Goal: Information Seeking & Learning: Learn about a topic

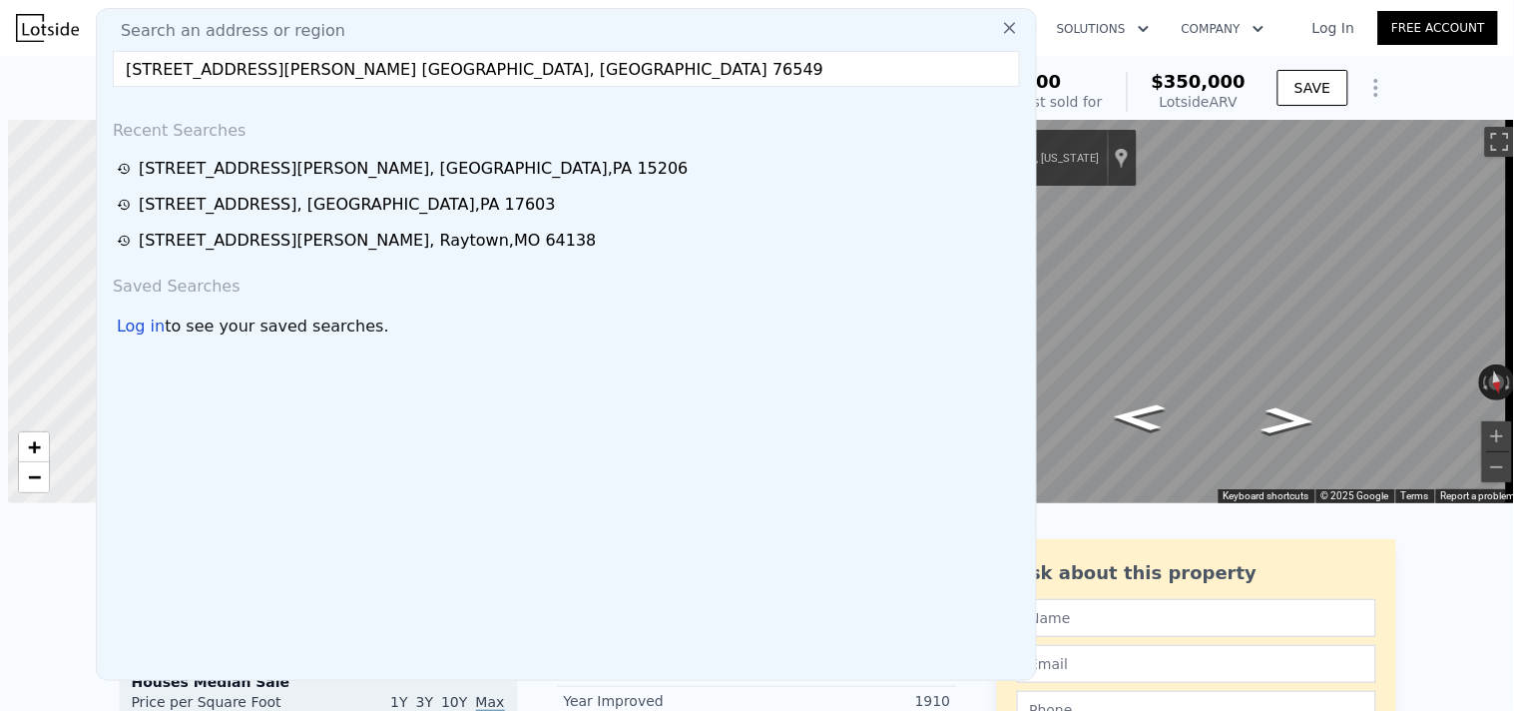
scroll to position [0, 7]
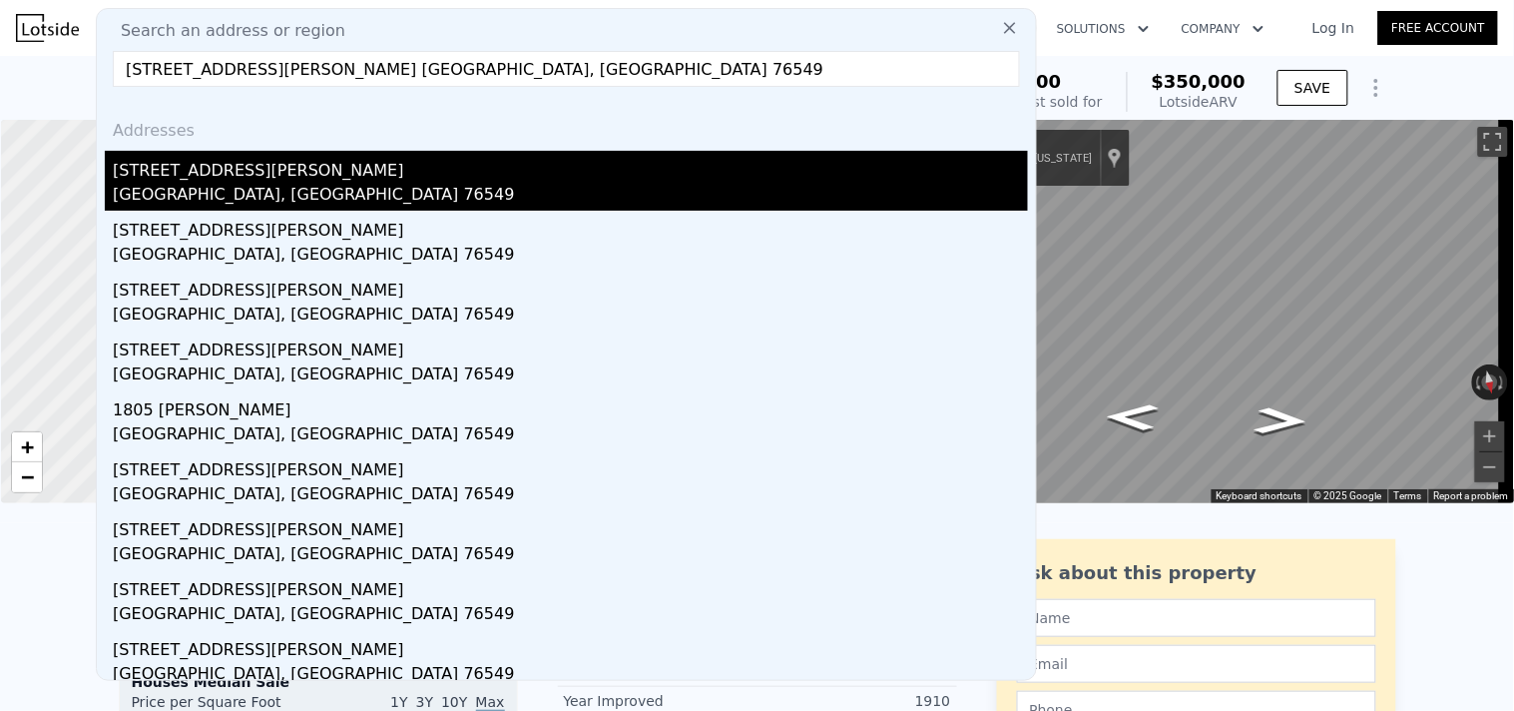
type input "[STREET_ADDRESS][PERSON_NAME] [GEOGRAPHIC_DATA], [GEOGRAPHIC_DATA] 76549"
click at [205, 170] on div "[STREET_ADDRESS][PERSON_NAME]" at bounding box center [570, 167] width 915 height 32
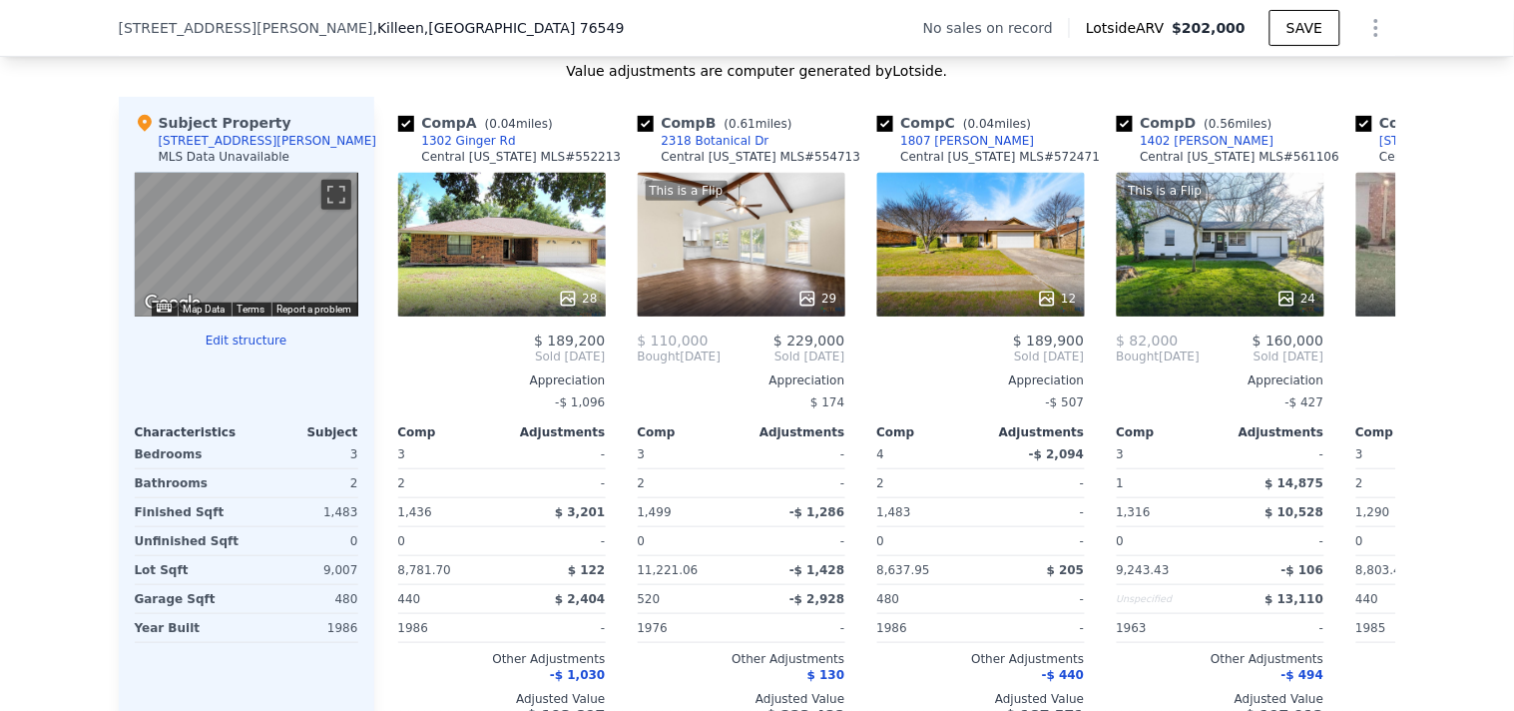
scroll to position [2107, 0]
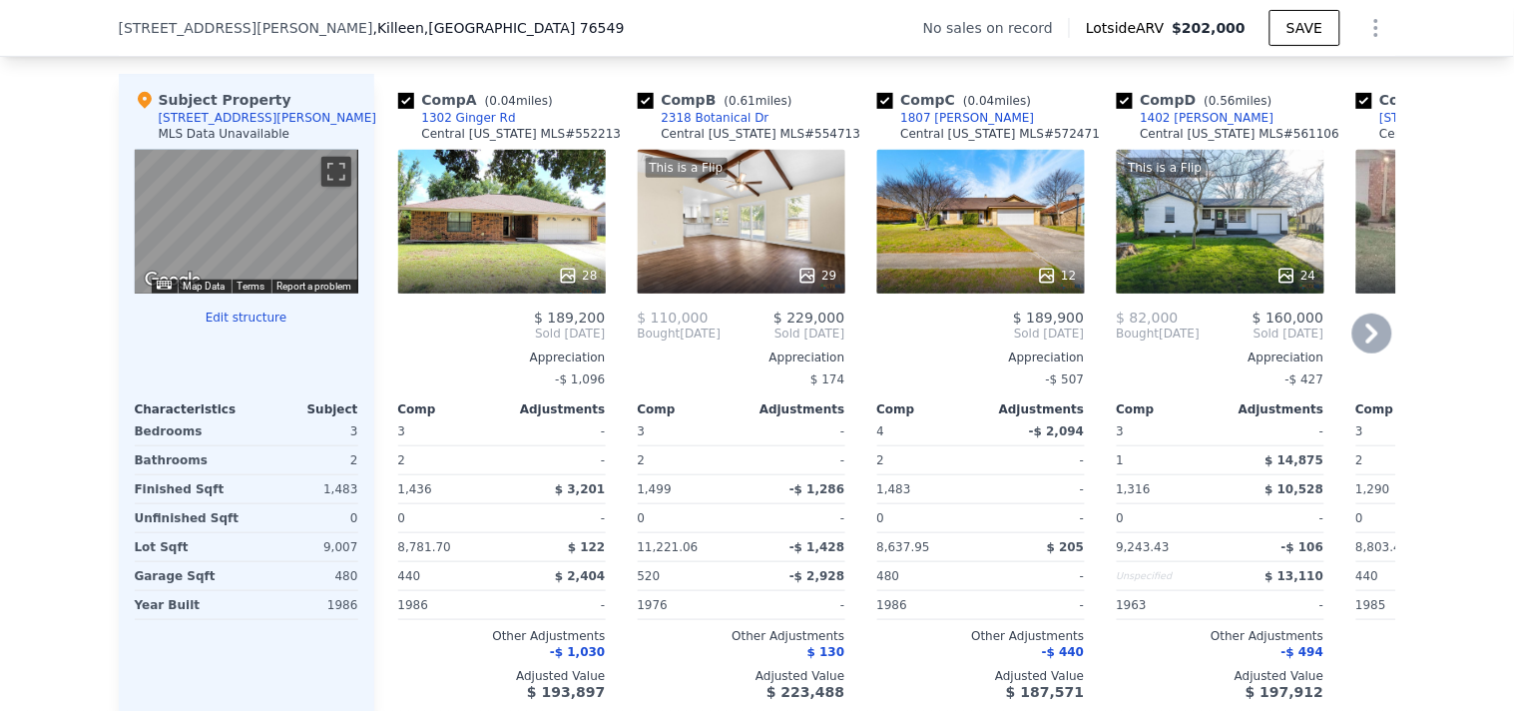
click at [480, 285] on div "28" at bounding box center [502, 275] width 191 height 20
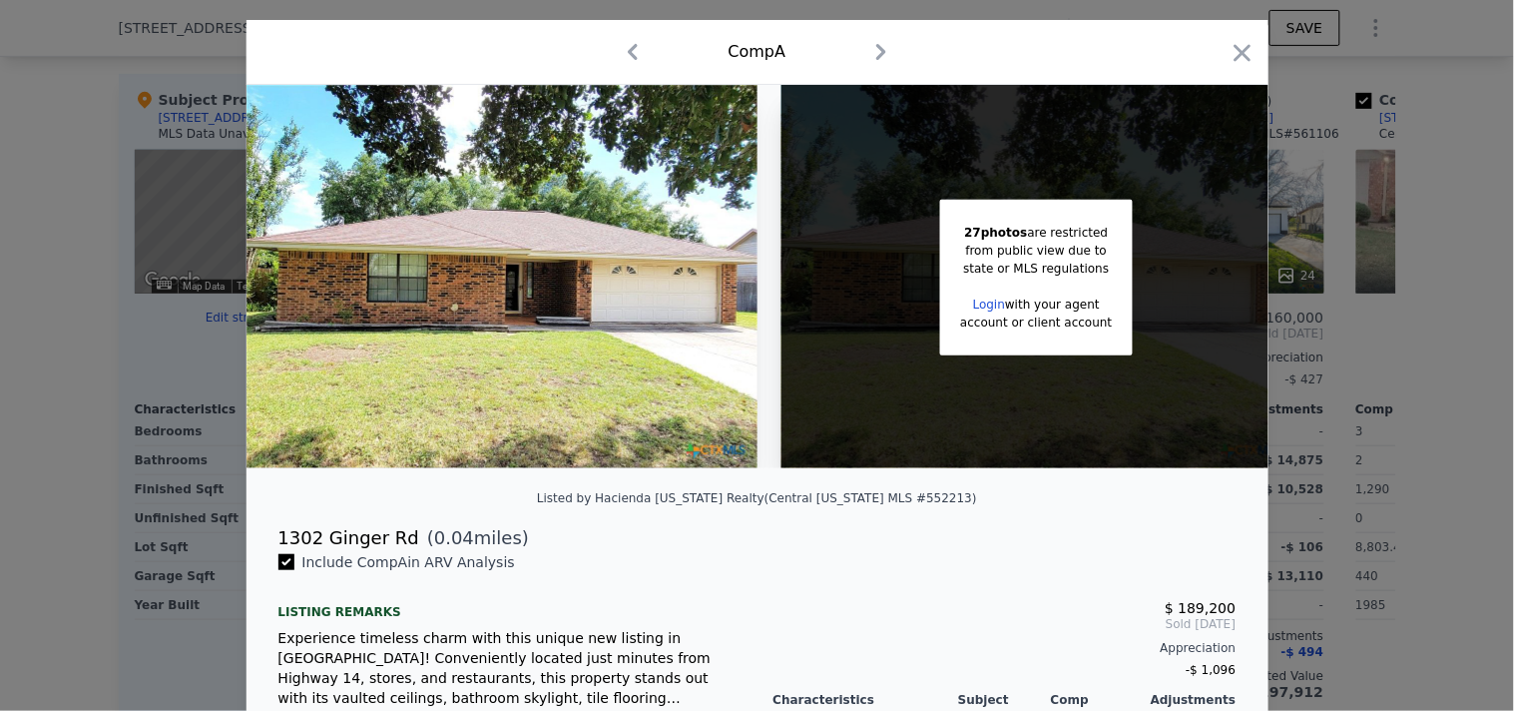
scroll to position [0, 31]
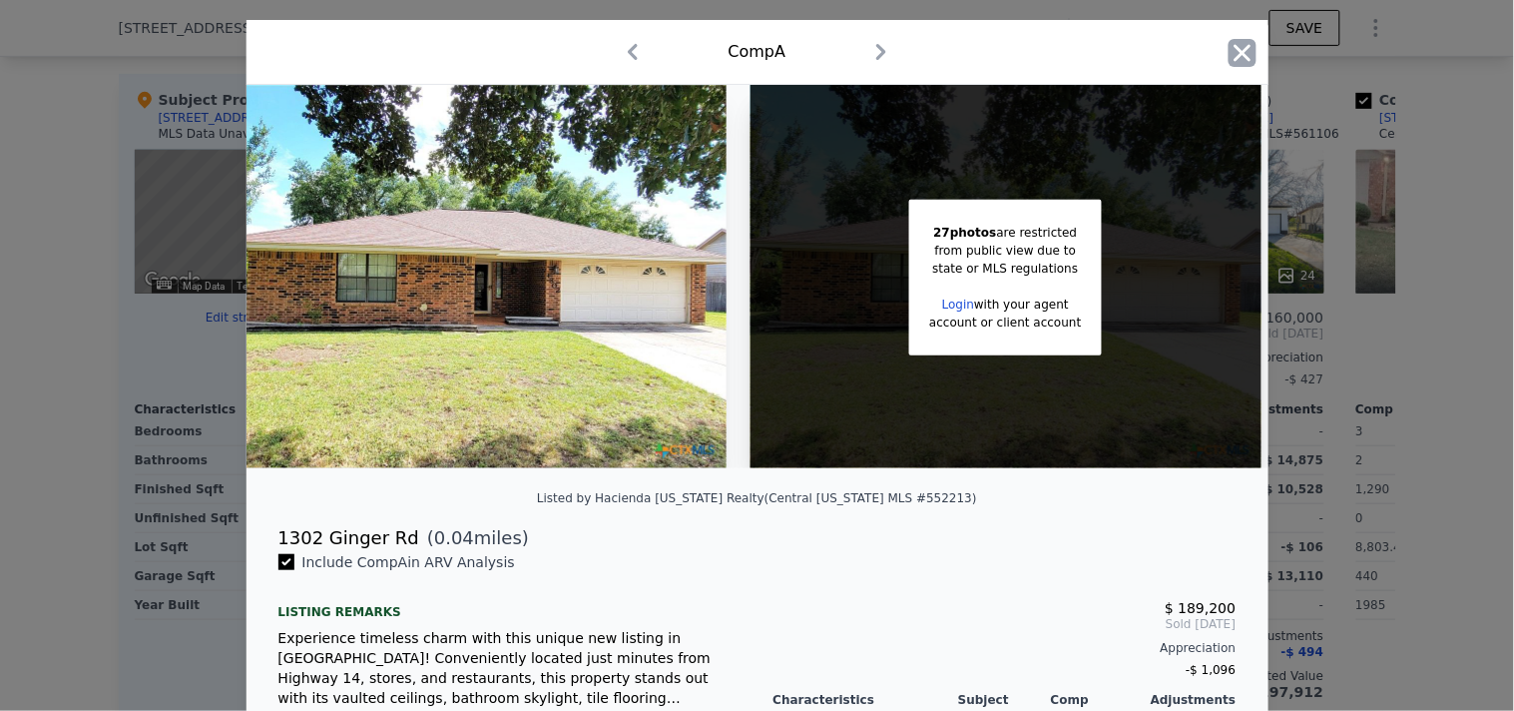
click at [1230, 53] on icon "button" at bounding box center [1243, 53] width 28 height 28
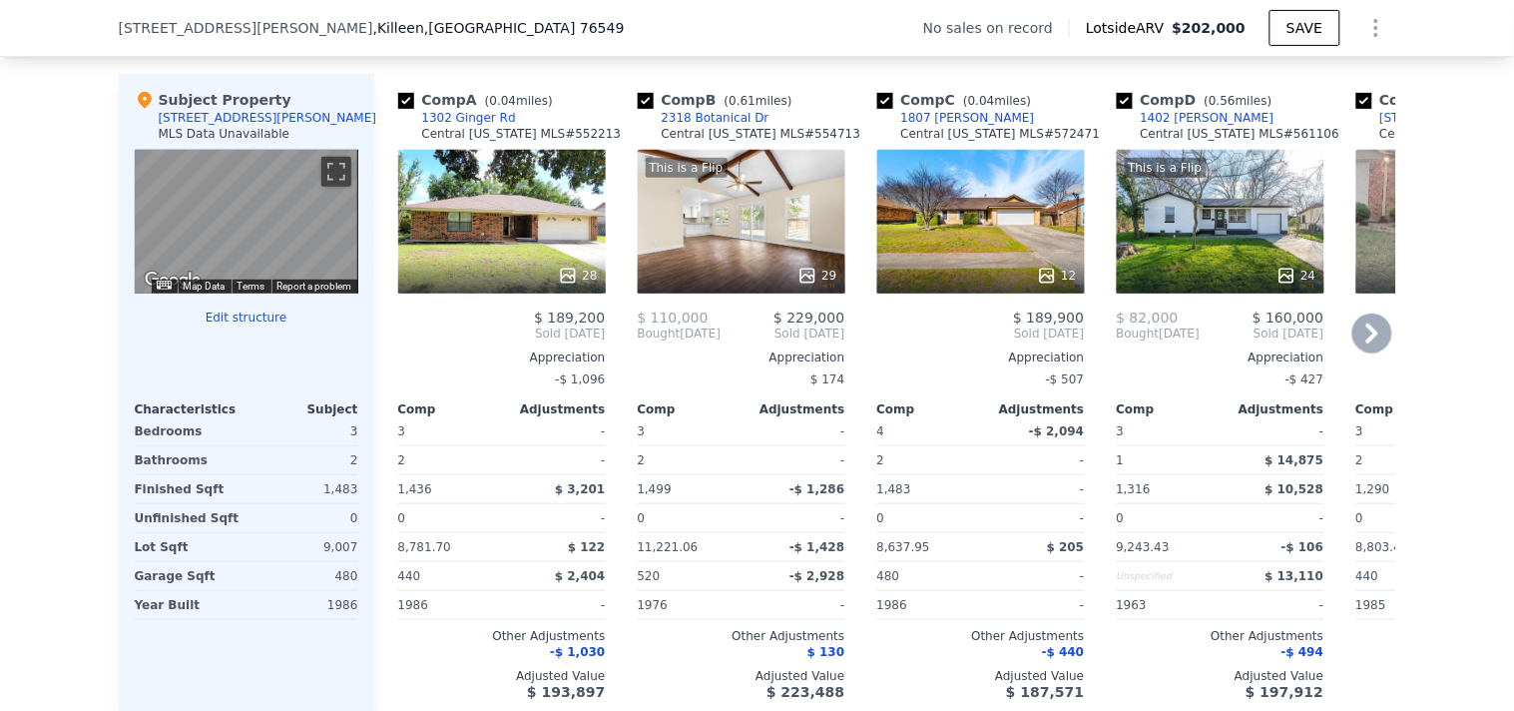
click at [491, 289] on div "28" at bounding box center [502, 222] width 208 height 144
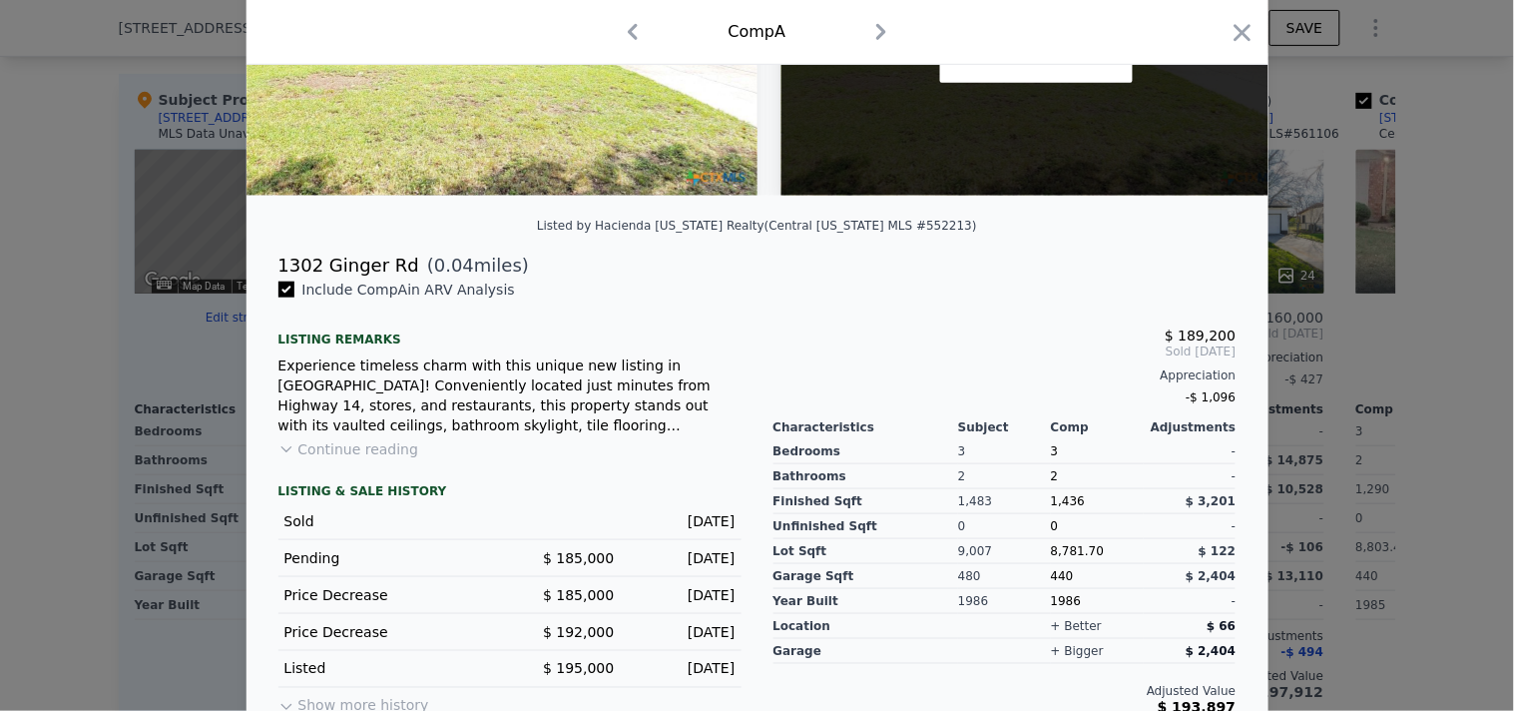
scroll to position [356, 0]
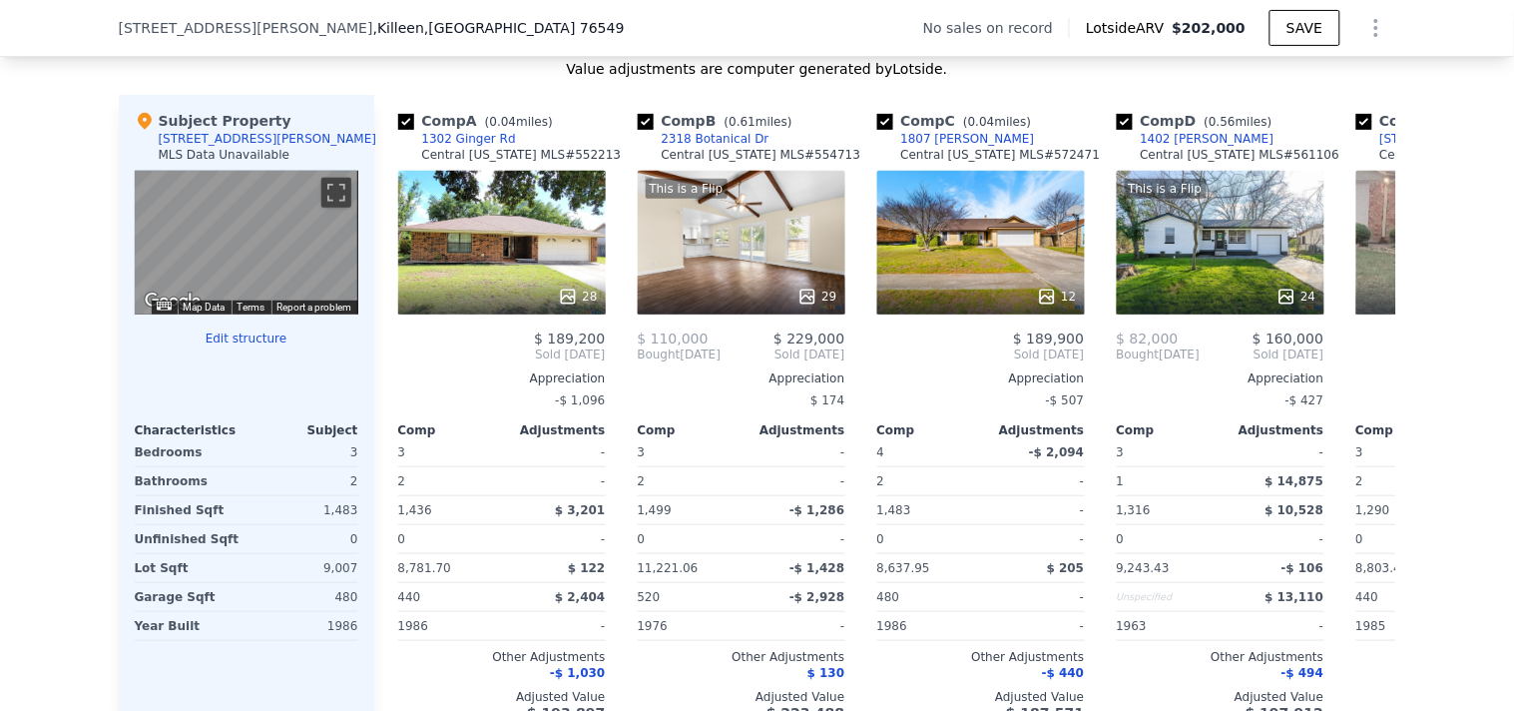
scroll to position [2063, 0]
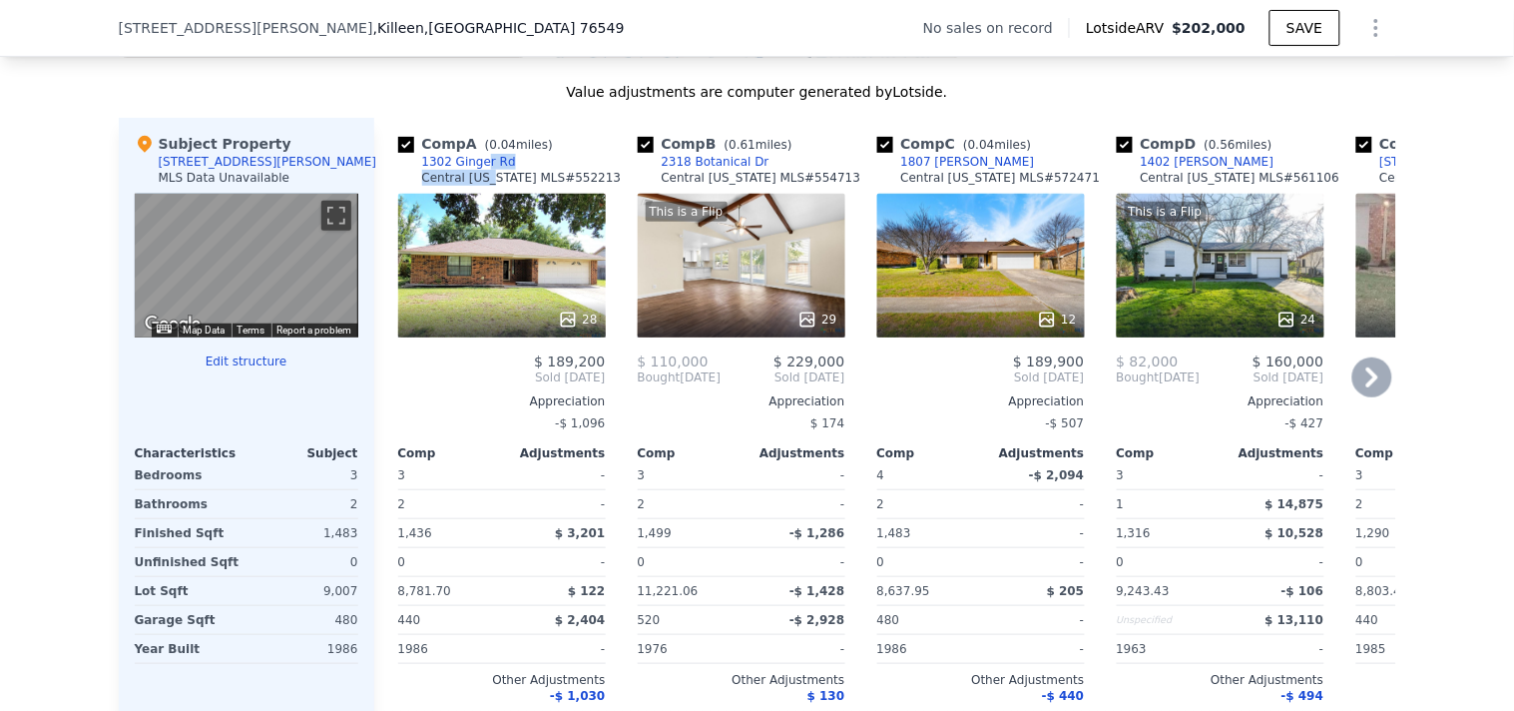
click at [466, 194] on div "Comp A ( 0.04 miles) 1302 Ginger Rd Central Texas MLS # 552213" at bounding box center [502, 164] width 208 height 60
click at [503, 193] on div "Comp A ( 0.04 miles) 1302 Ginger Rd Central Texas MLS # 552213" at bounding box center [502, 164] width 208 height 60
click at [463, 170] on div "1302 Ginger Rd" at bounding box center [469, 162] width 94 height 16
click at [970, 329] on div "12" at bounding box center [981, 319] width 191 height 20
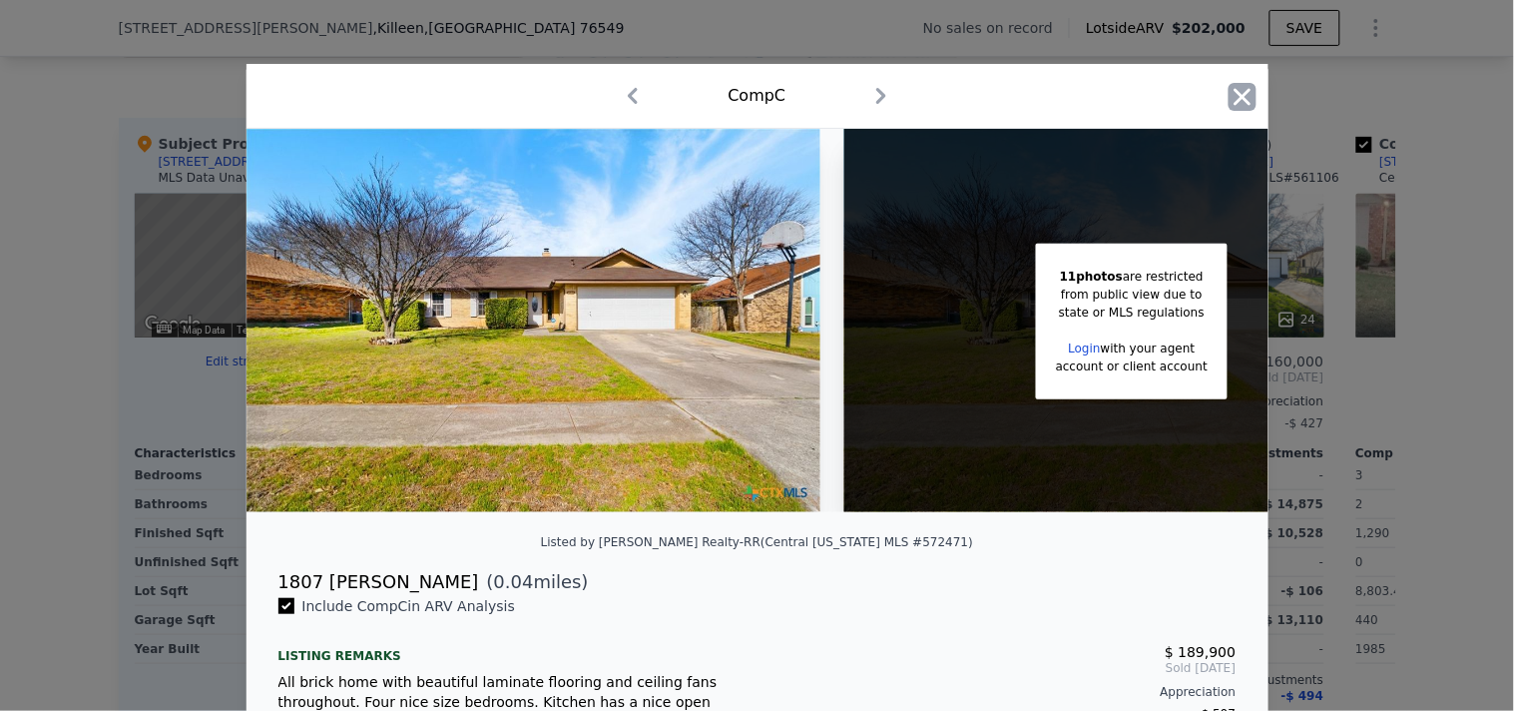
click at [1233, 108] on icon "button" at bounding box center [1243, 97] width 28 height 28
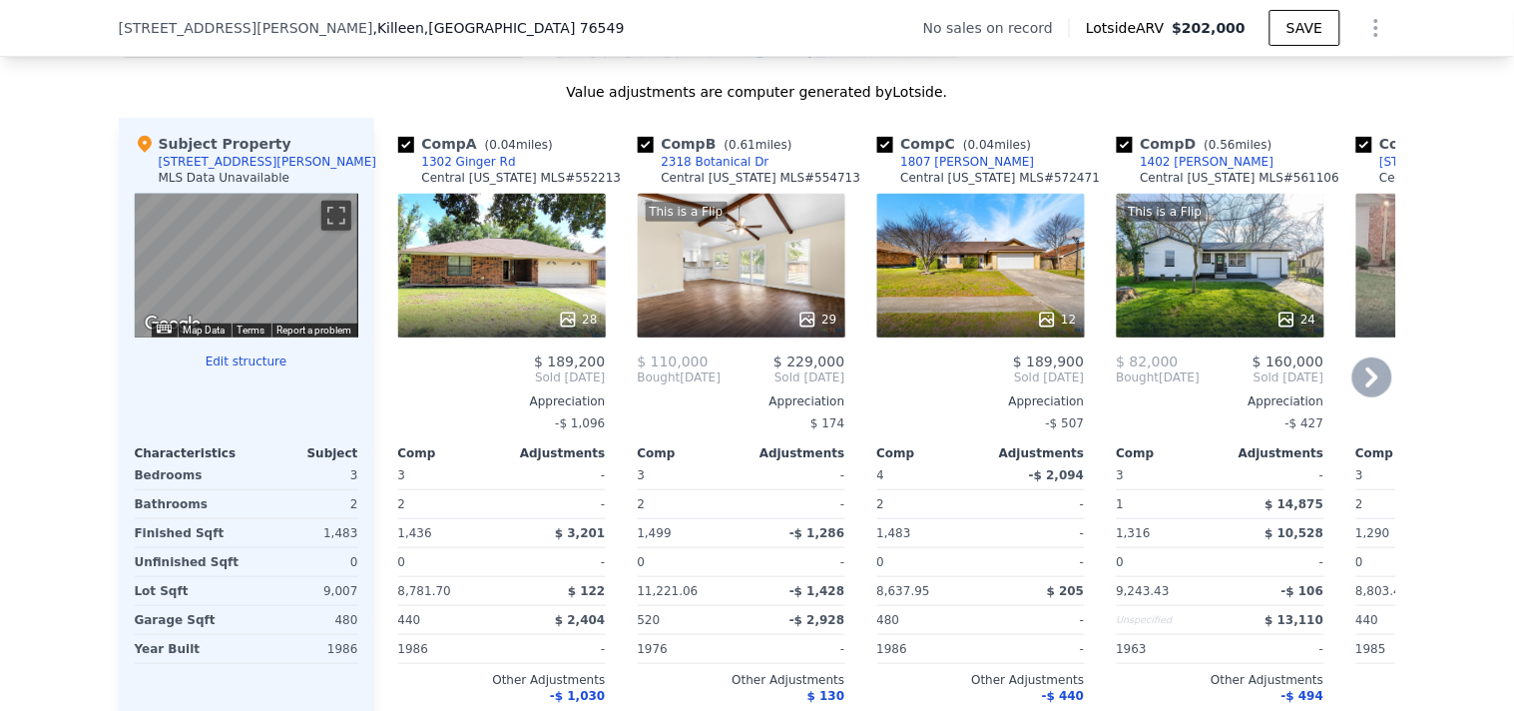
click at [1357, 397] on icon at bounding box center [1372, 377] width 40 height 40
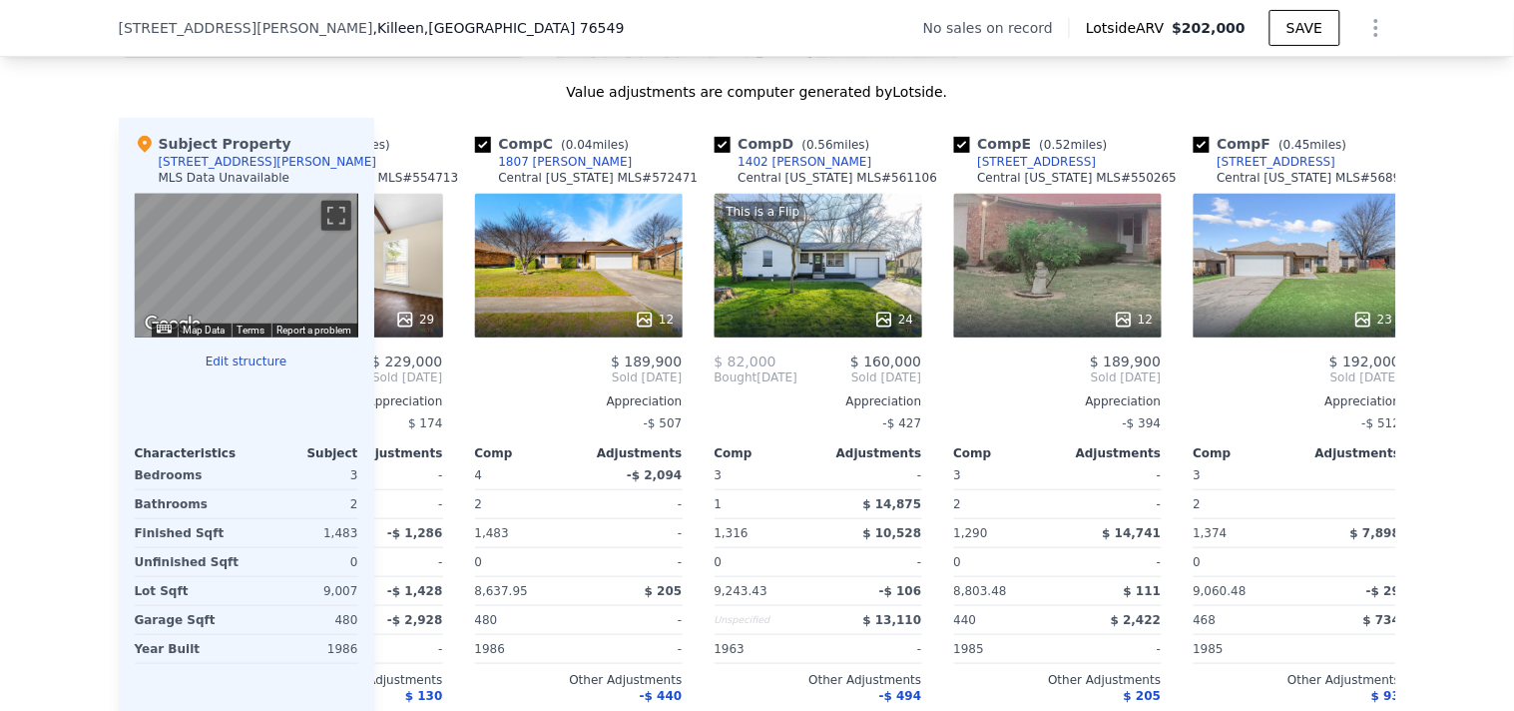
scroll to position [0, 479]
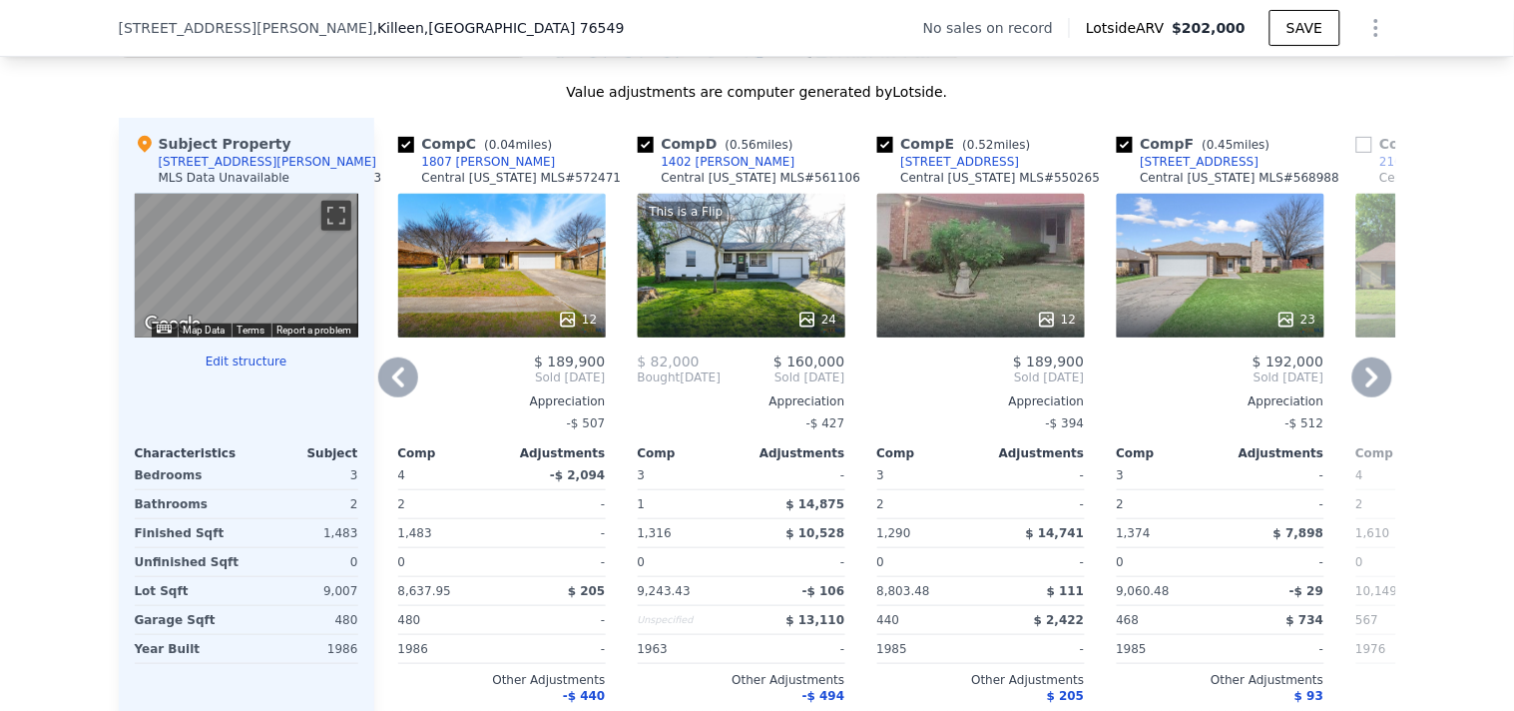
click at [1154, 186] on div "Central Texas MLS # 568988" at bounding box center [1241, 178] width 200 height 16
click at [1160, 324] on div "23" at bounding box center [1221, 266] width 208 height 144
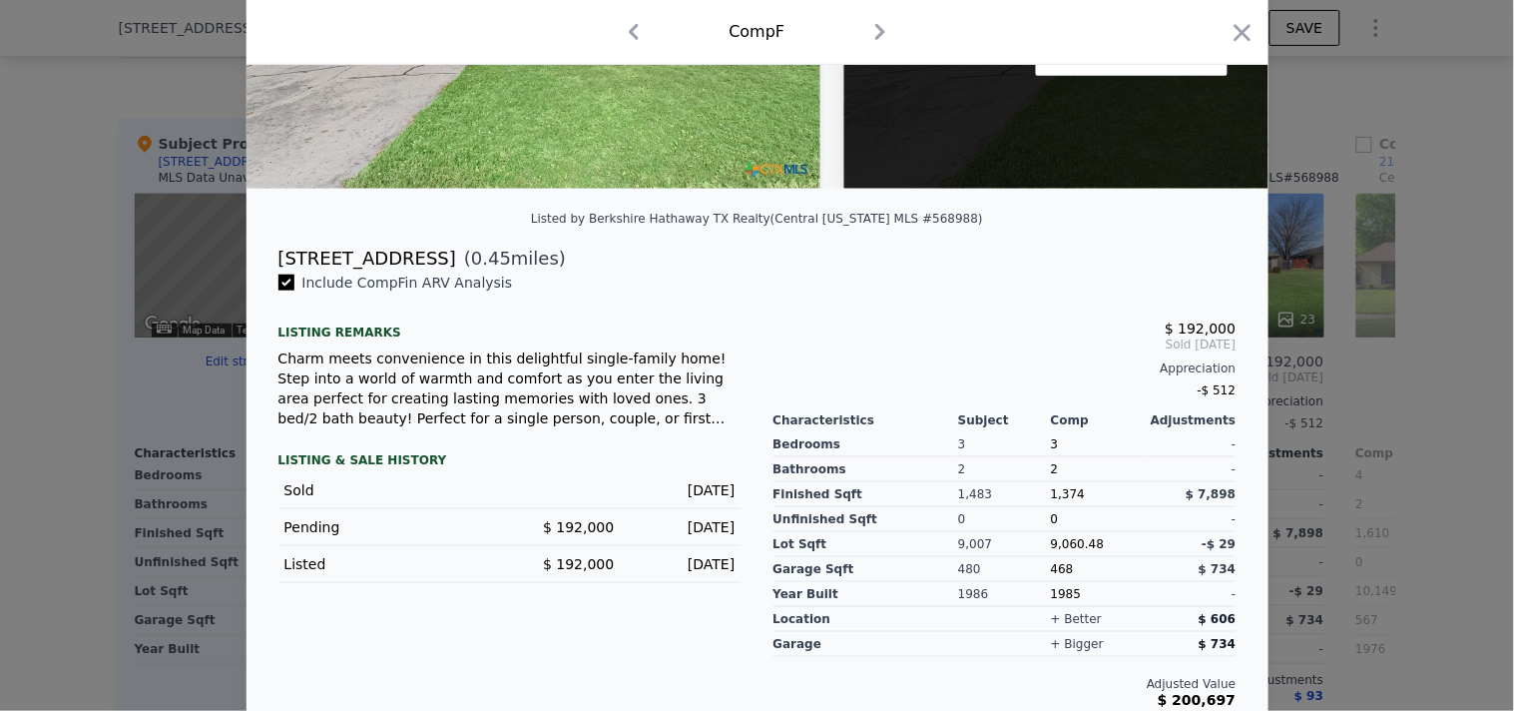
scroll to position [327, 0]
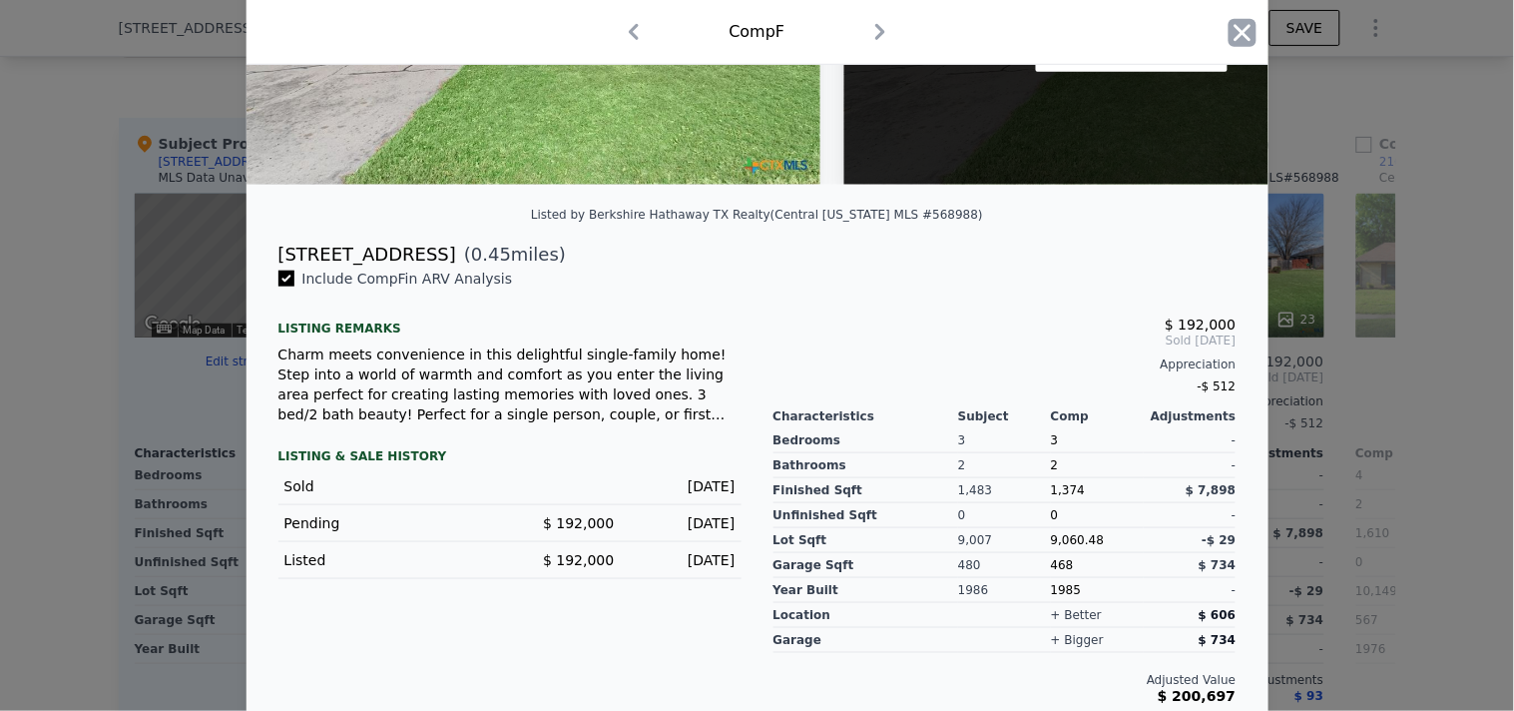
click at [1234, 34] on icon "button" at bounding box center [1242, 32] width 17 height 17
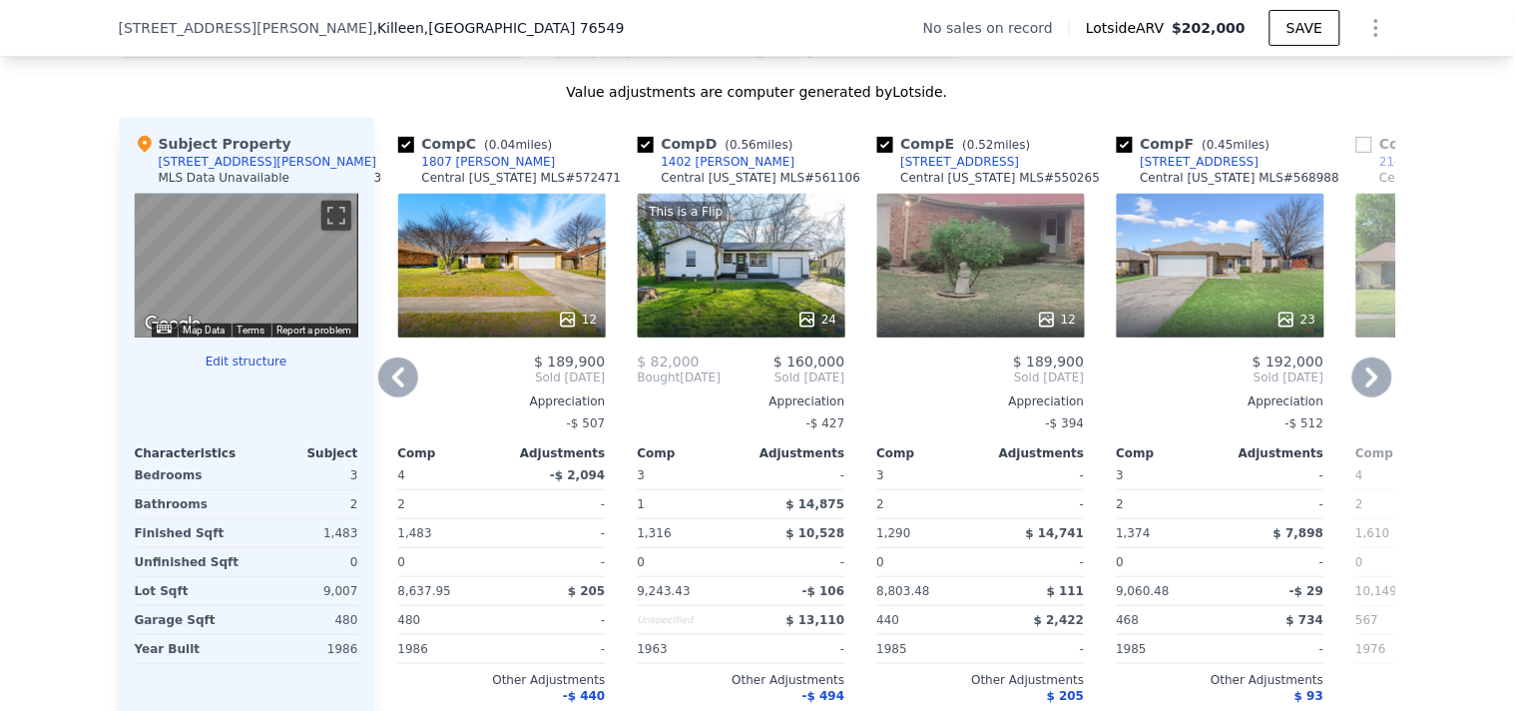
click at [1359, 397] on icon at bounding box center [1372, 377] width 40 height 40
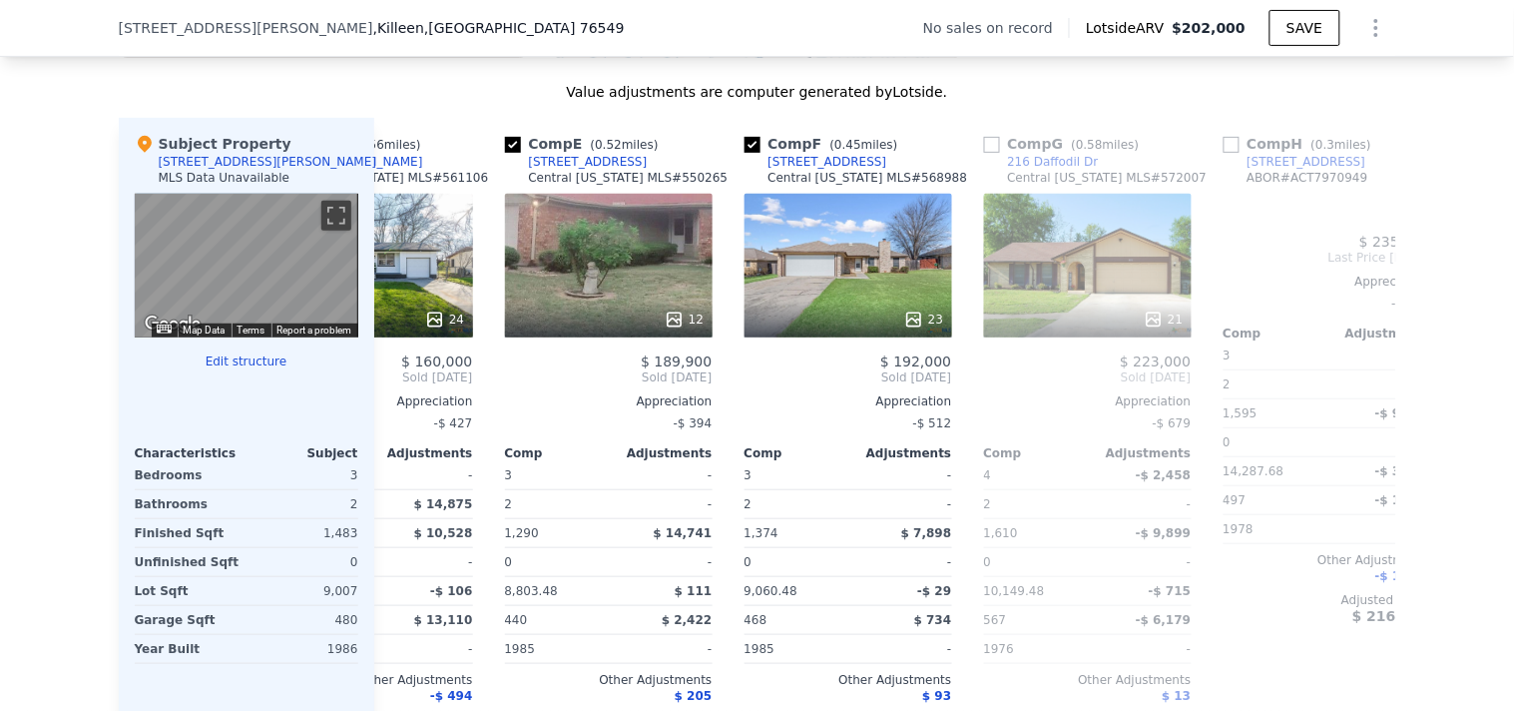
scroll to position [0, 958]
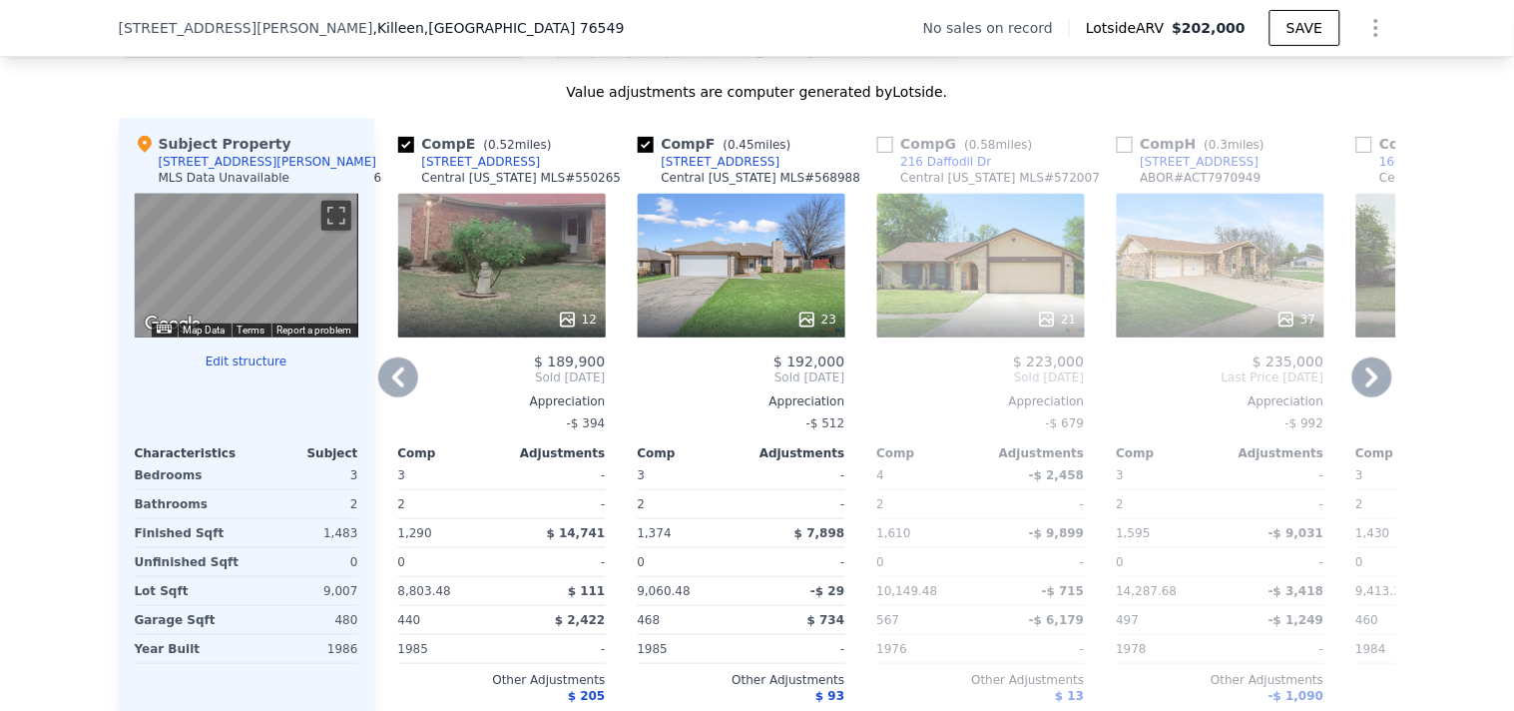
click at [1178, 307] on div "37" at bounding box center [1221, 266] width 208 height 144
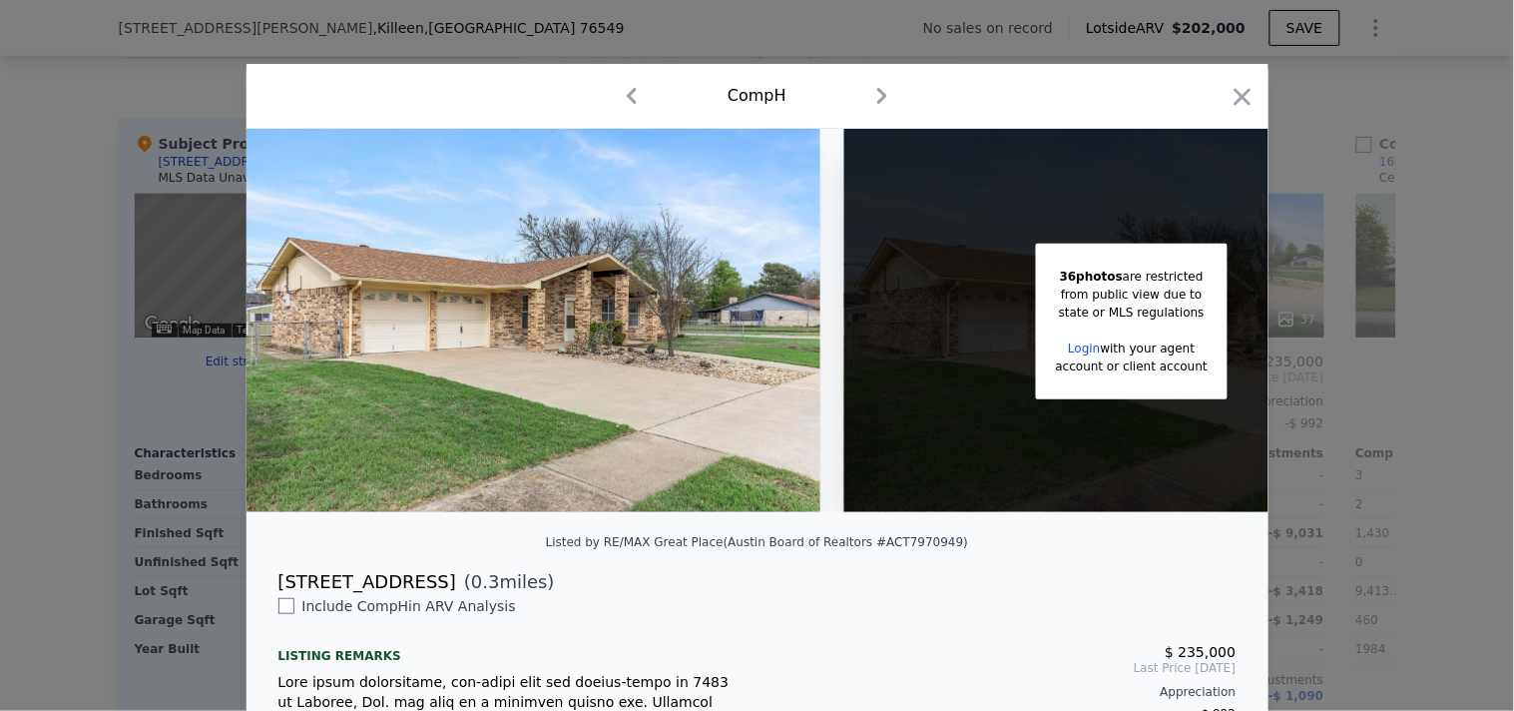
click at [1229, 113] on div at bounding box center [1243, 100] width 28 height 35
click at [1234, 97] on icon "button" at bounding box center [1242, 96] width 17 height 17
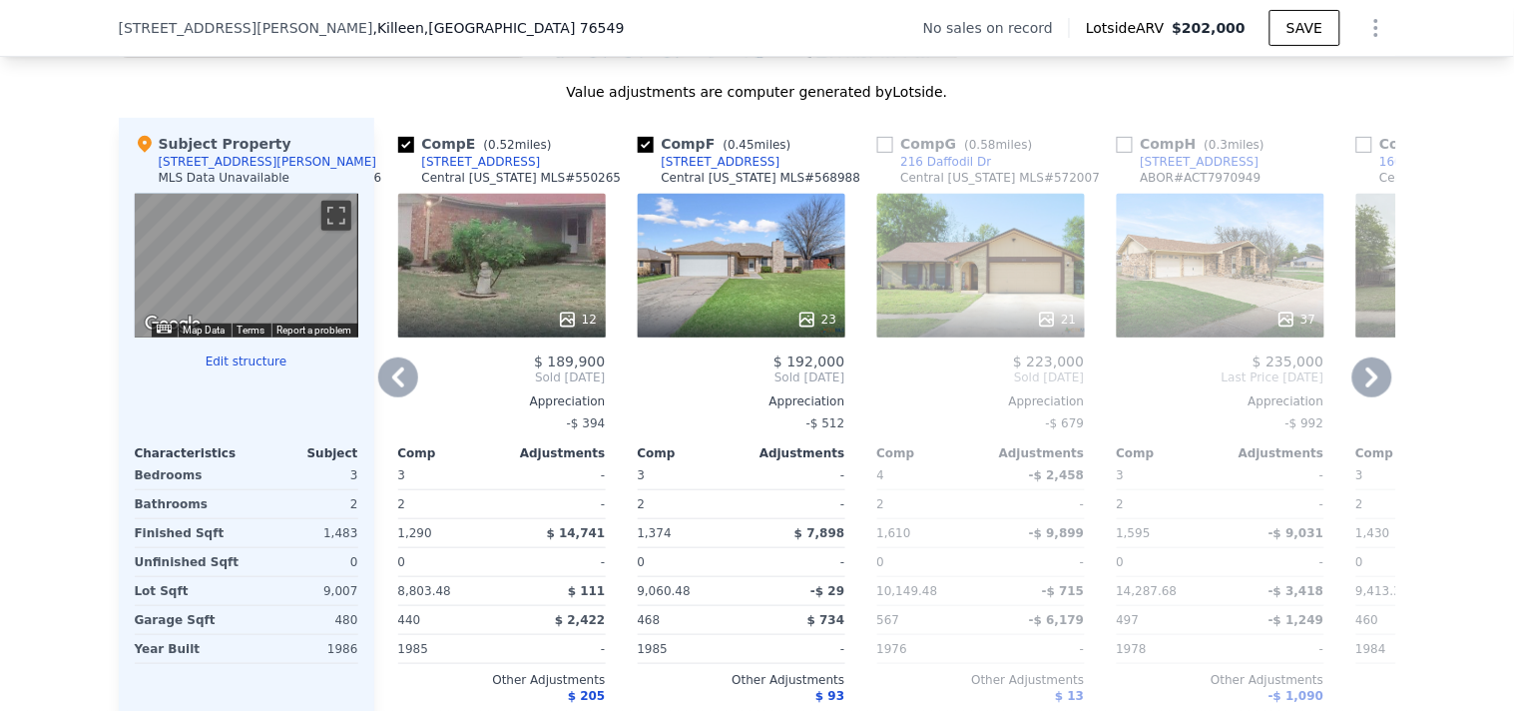
click at [1369, 397] on icon at bounding box center [1372, 377] width 40 height 40
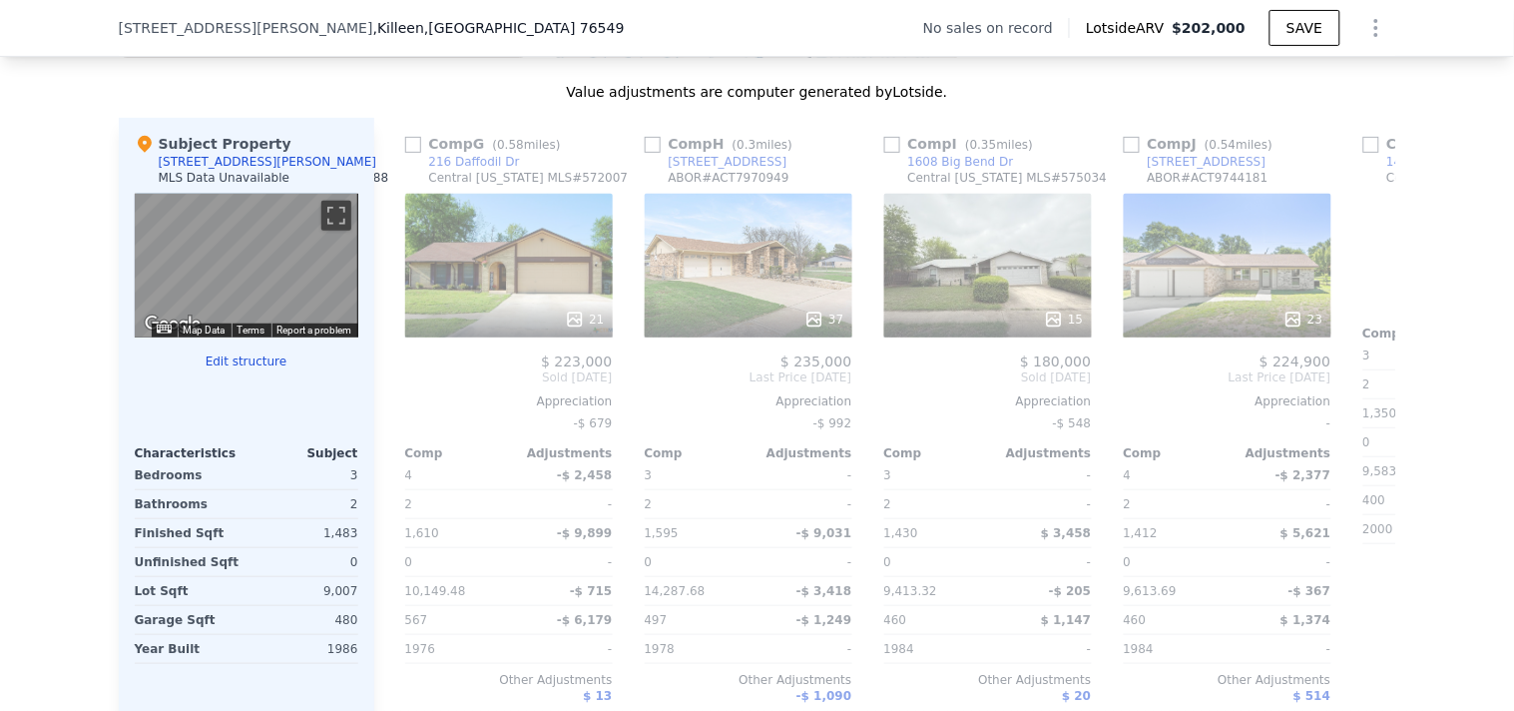
scroll to position [0, 1437]
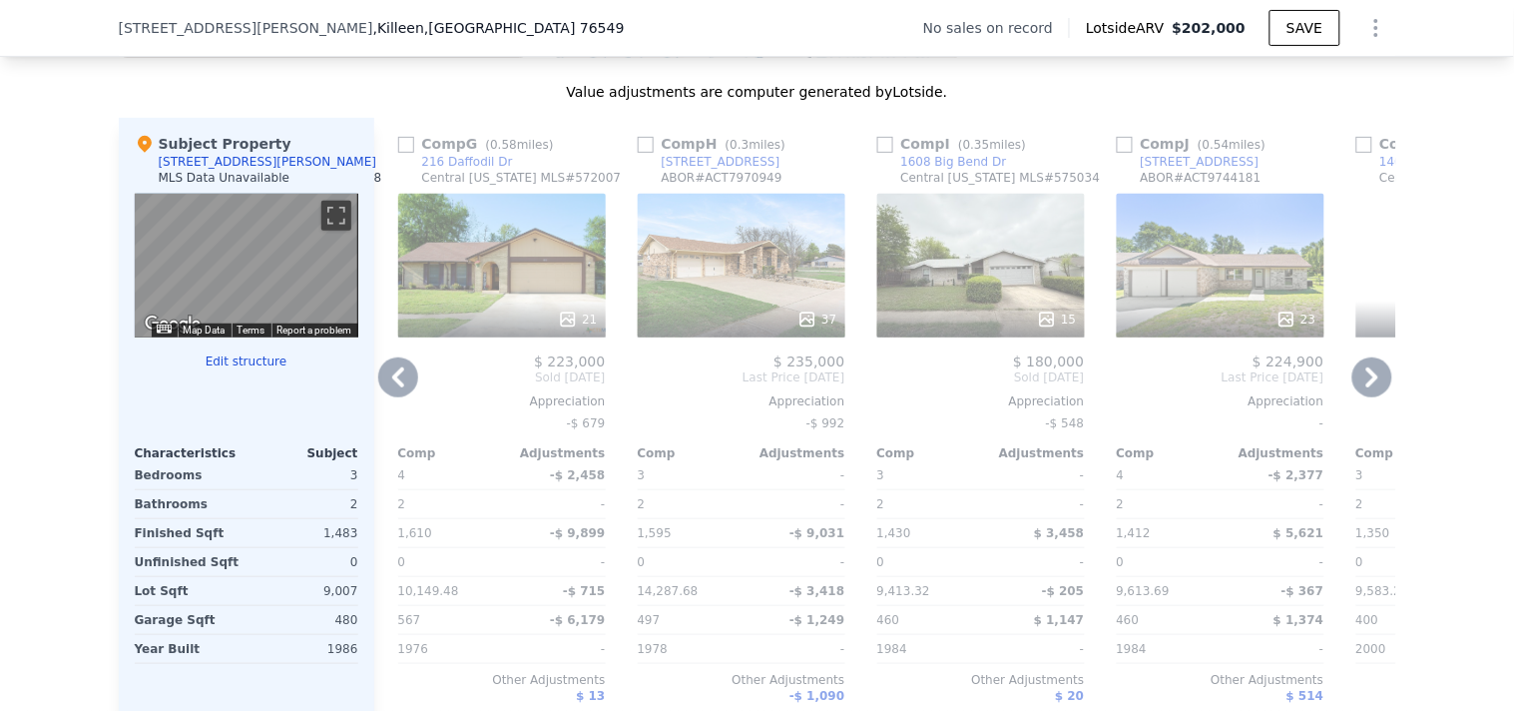
click at [495, 291] on div "21" at bounding box center [502, 266] width 208 height 144
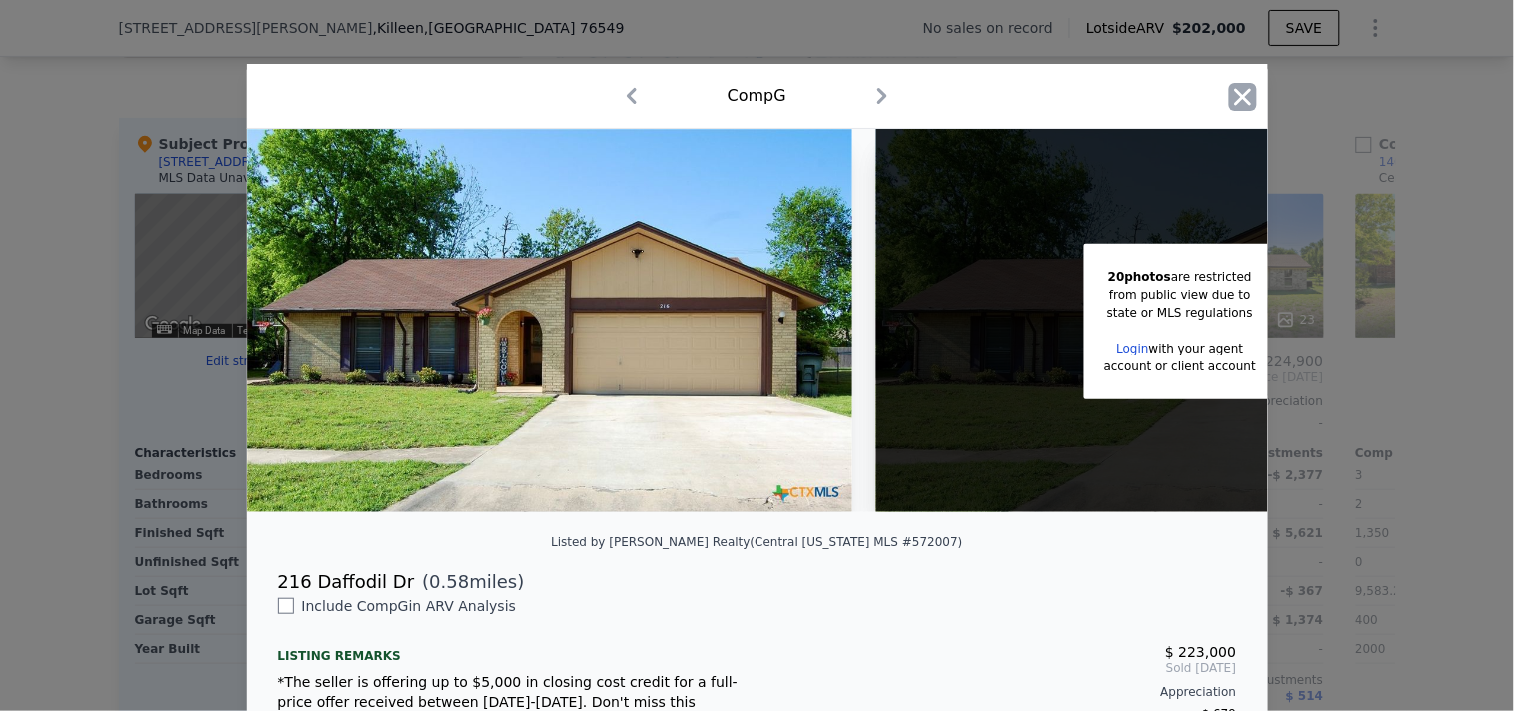
click at [1229, 94] on icon "button" at bounding box center [1243, 97] width 28 height 28
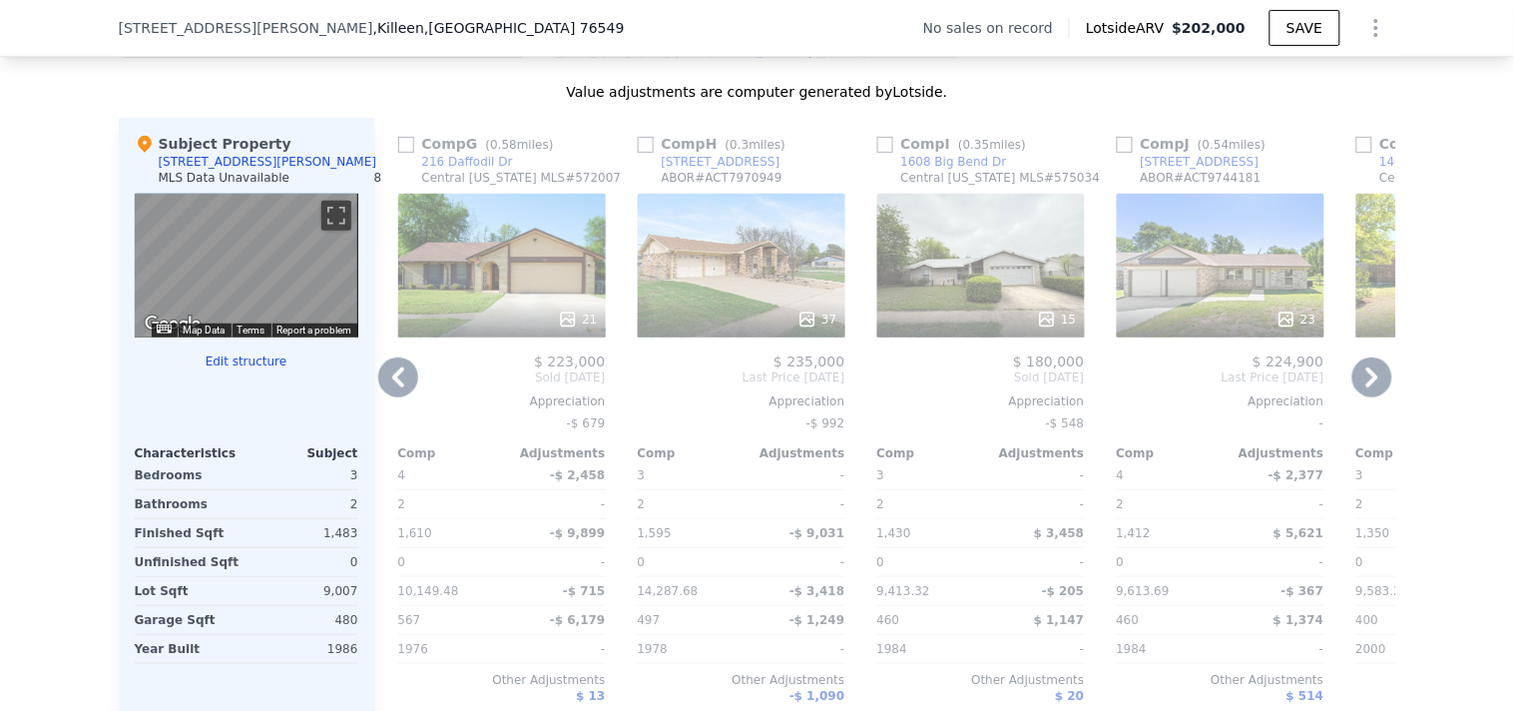
click at [1362, 397] on icon at bounding box center [1372, 377] width 40 height 40
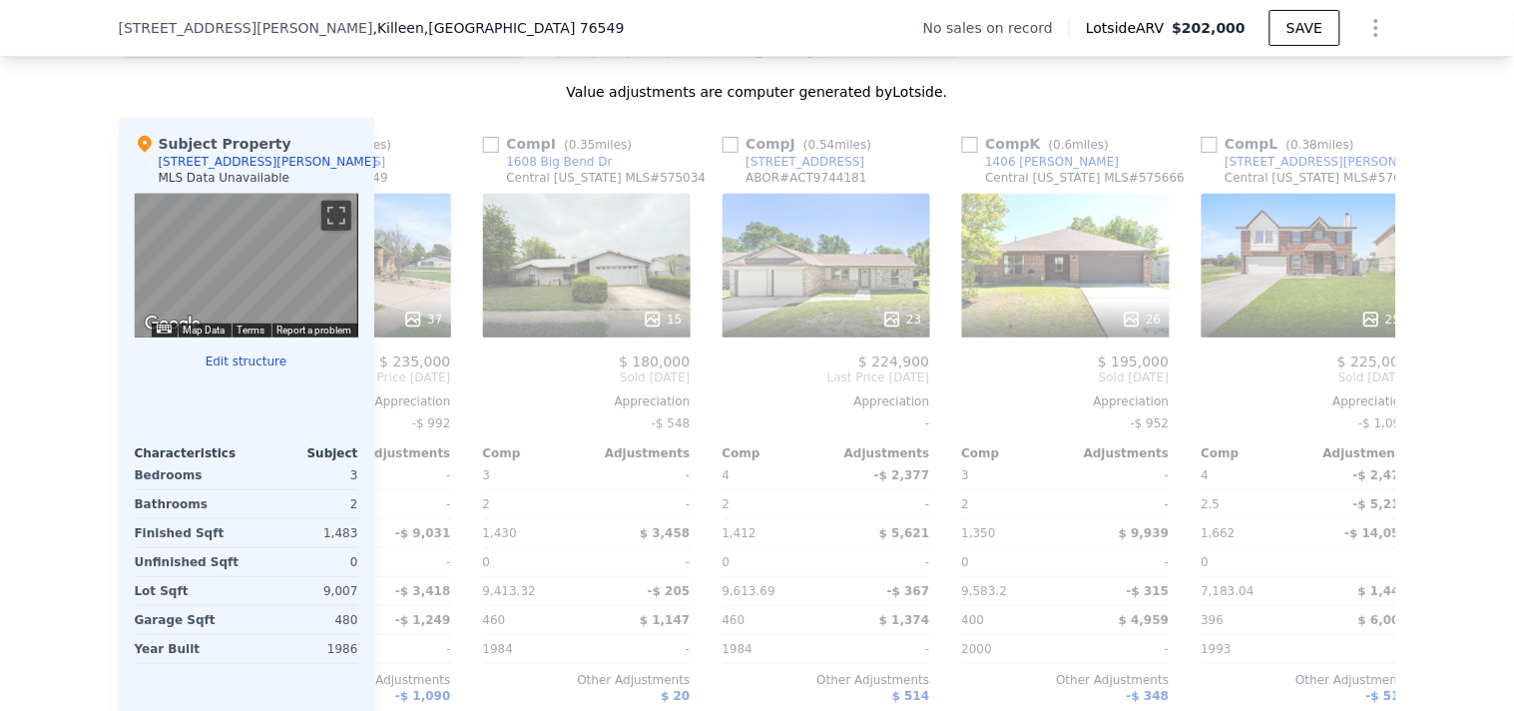
scroll to position [0, 1899]
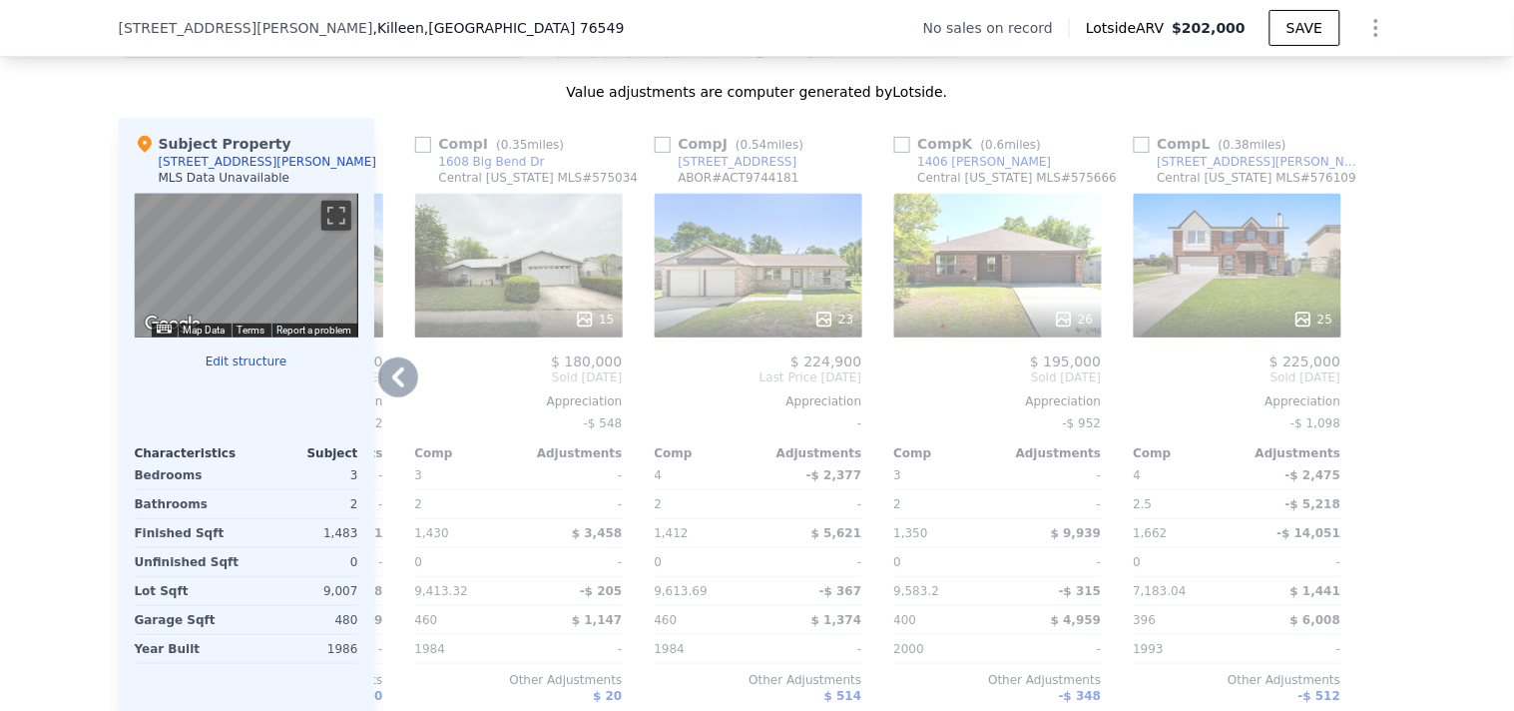
click at [972, 324] on div "26" at bounding box center [998, 266] width 208 height 144
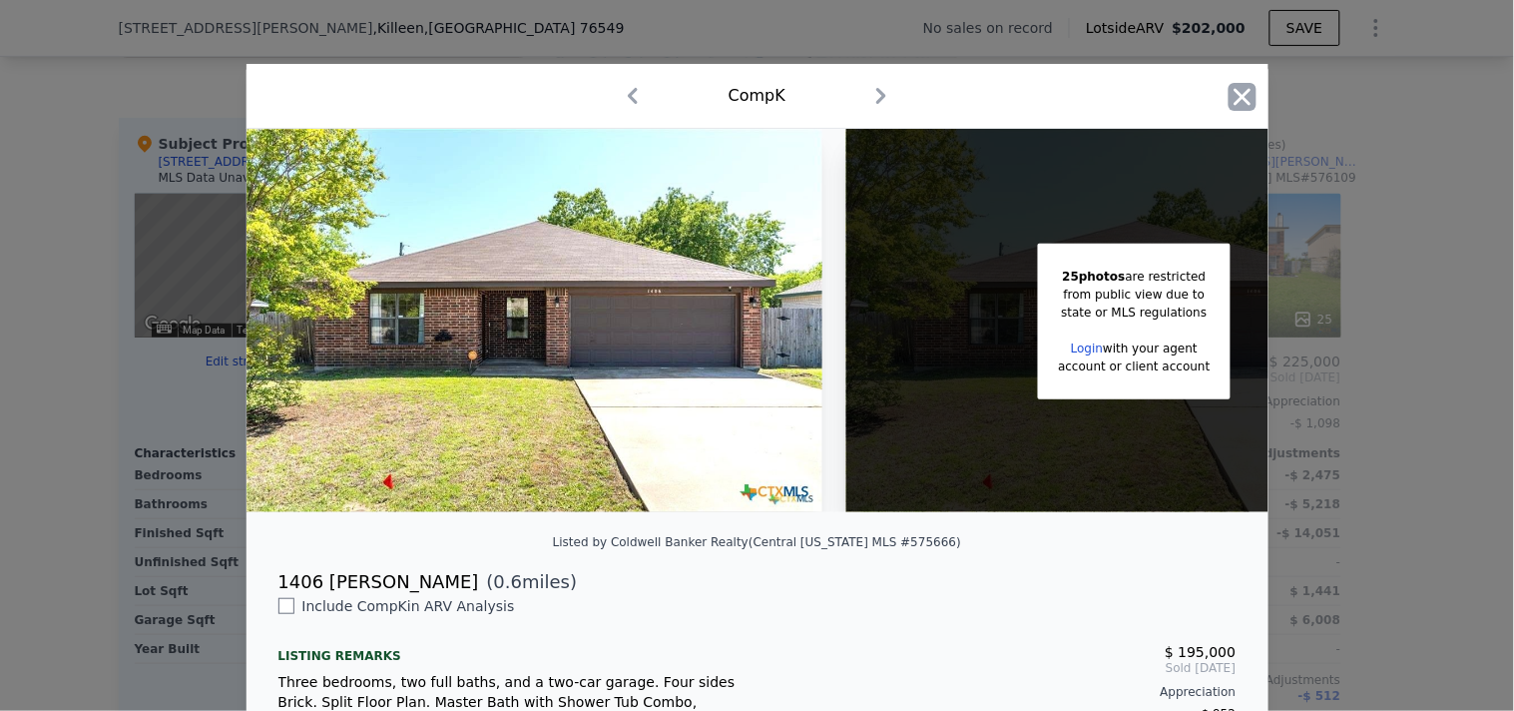
click at [1230, 98] on icon "button" at bounding box center [1243, 97] width 28 height 28
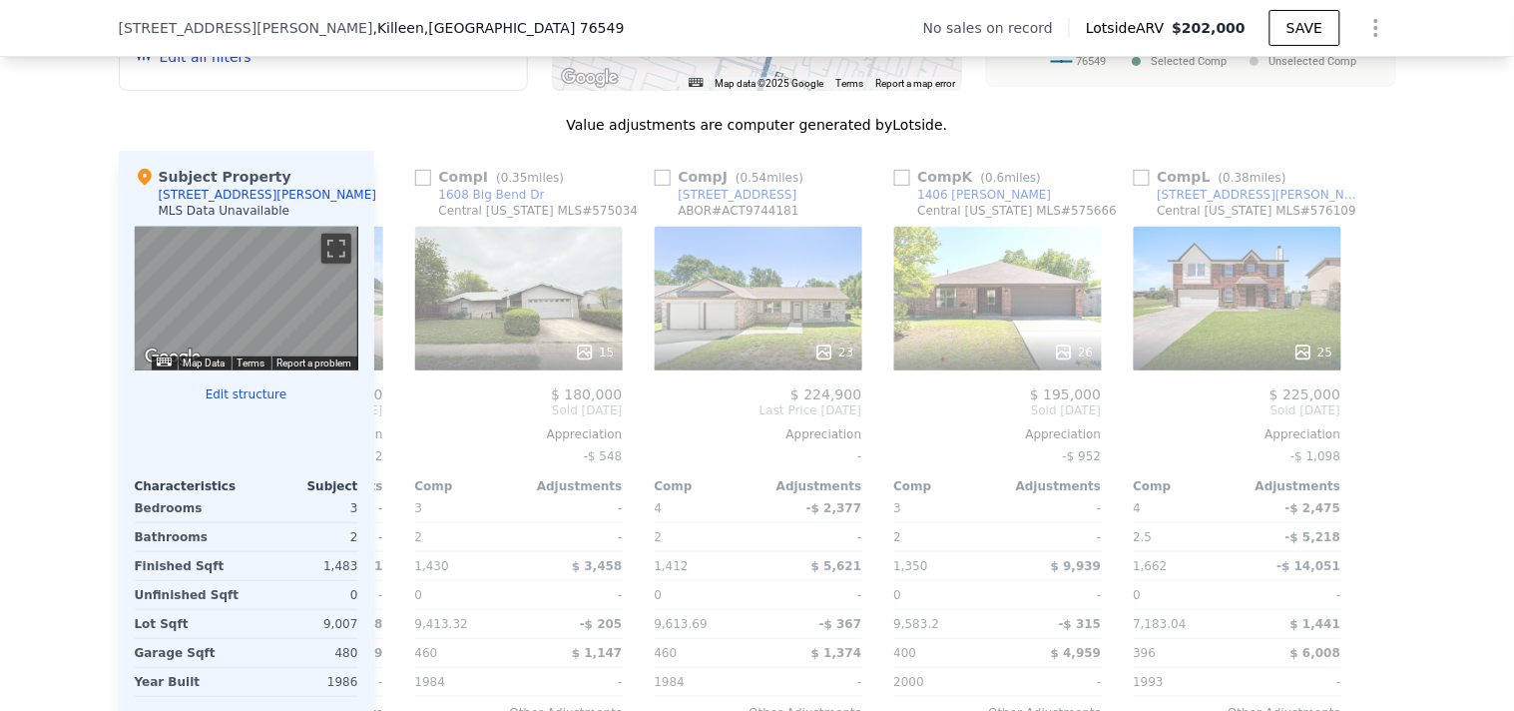
scroll to position [2009, 0]
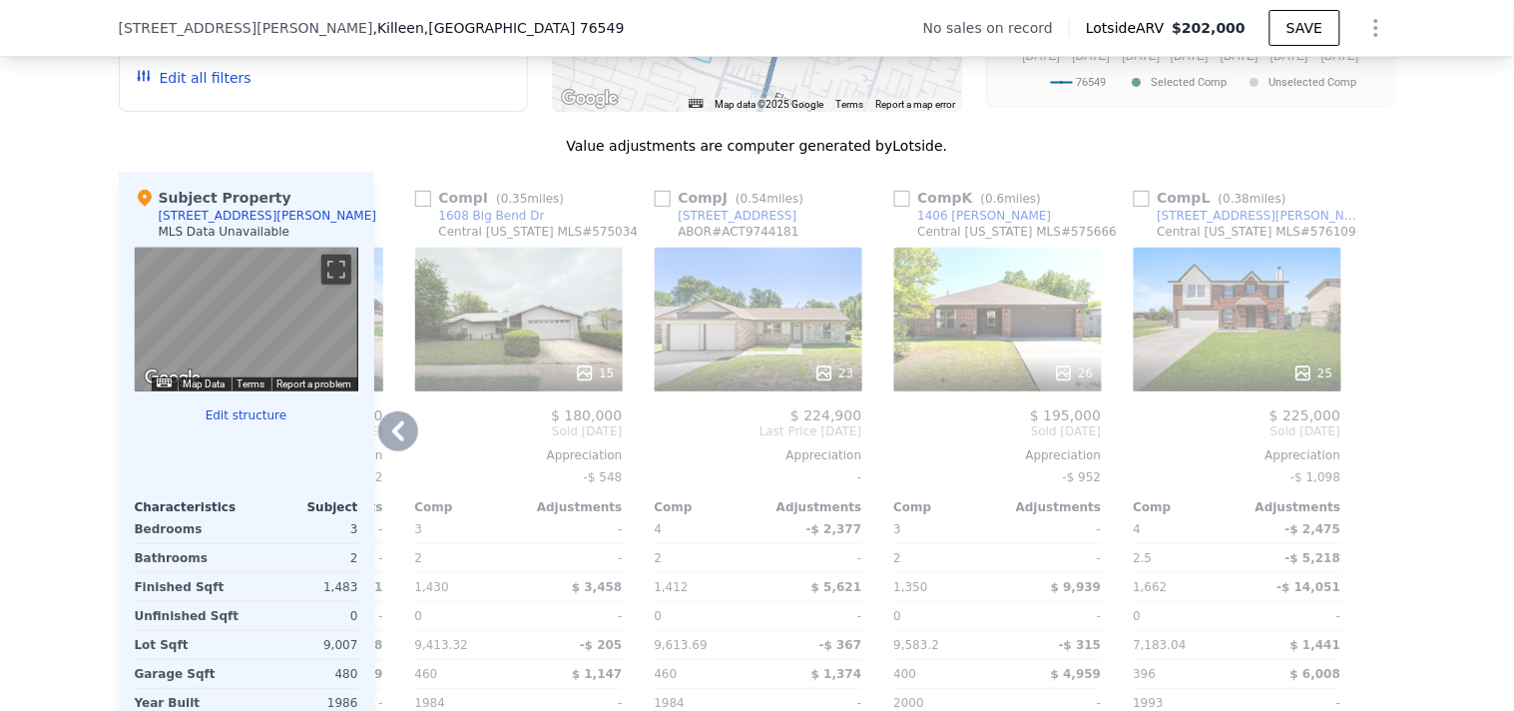
click at [392, 441] on icon at bounding box center [398, 431] width 12 height 20
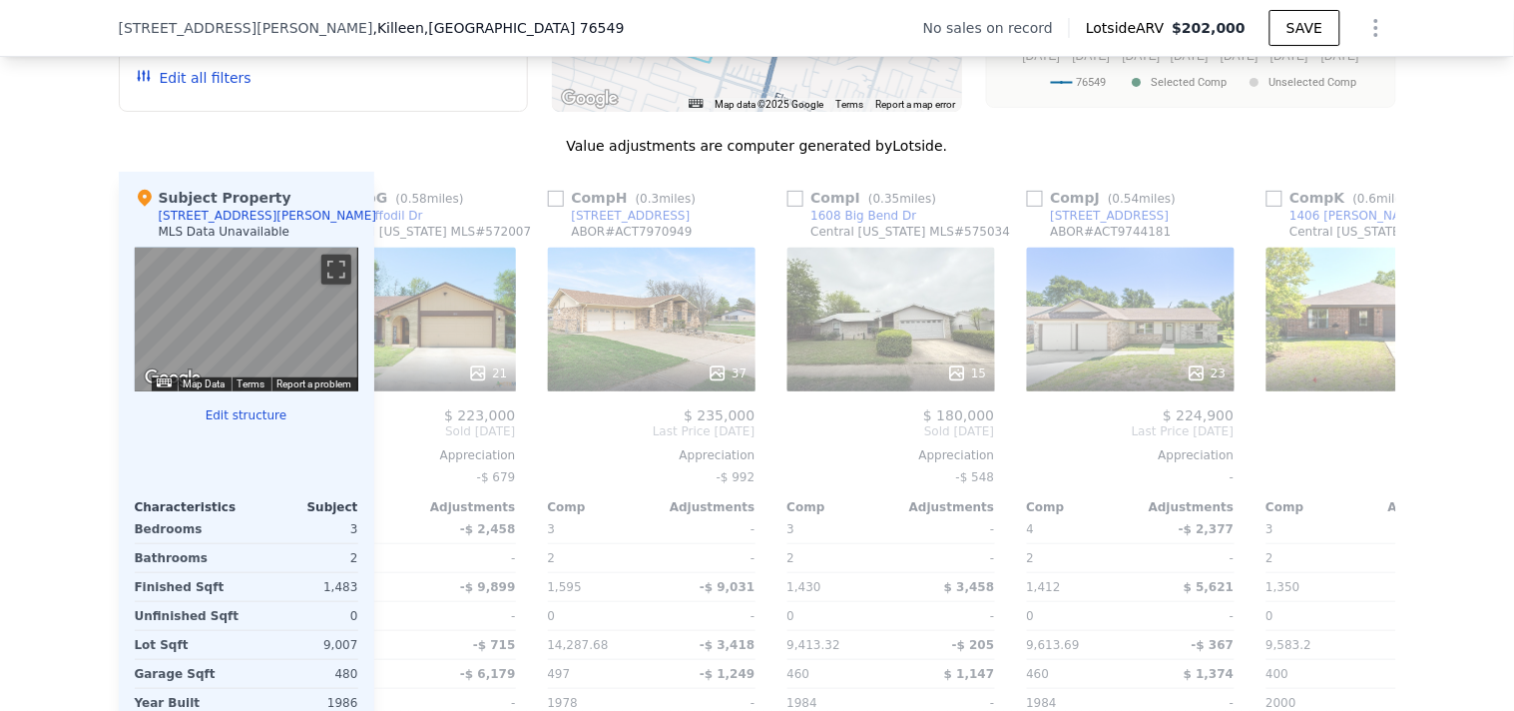
scroll to position [0, 1420]
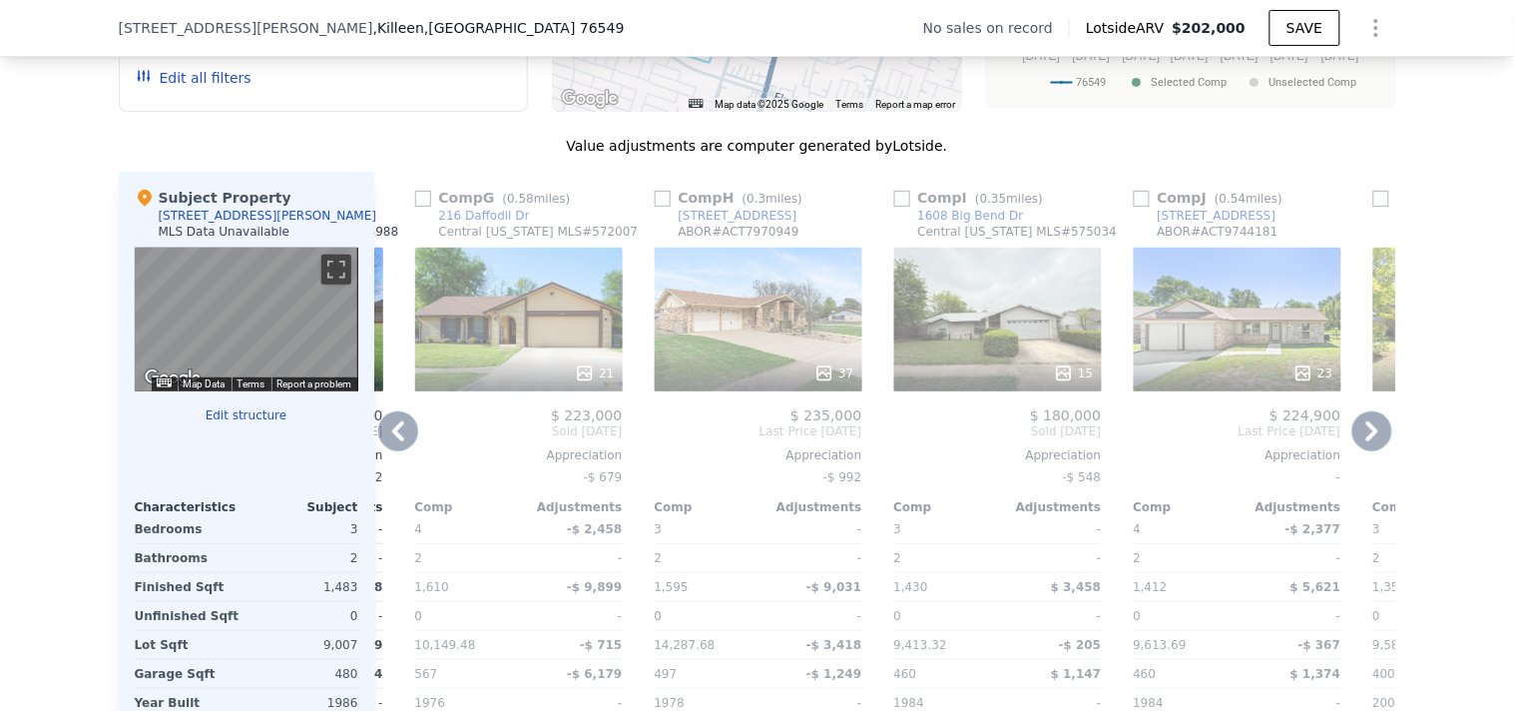
click at [393, 451] on icon at bounding box center [398, 431] width 40 height 40
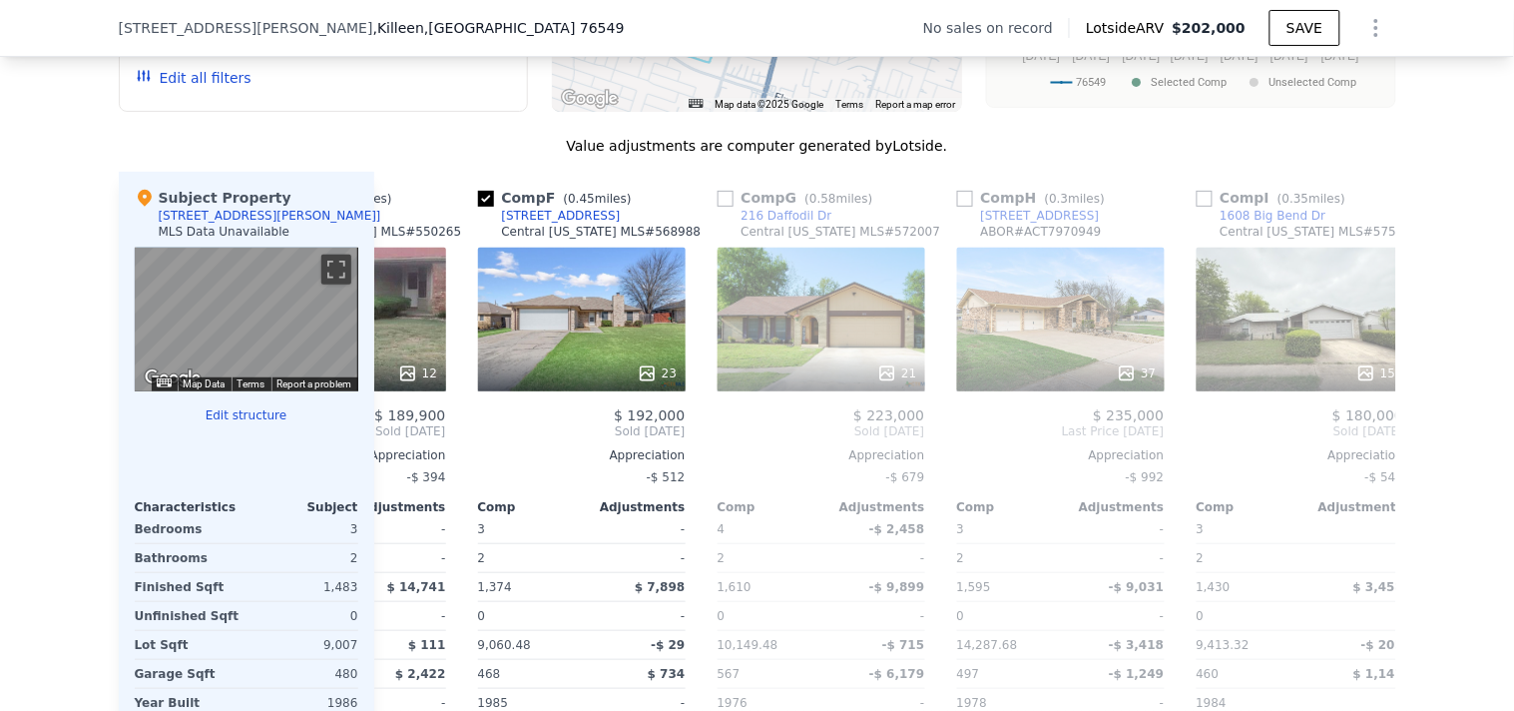
scroll to position [0, 941]
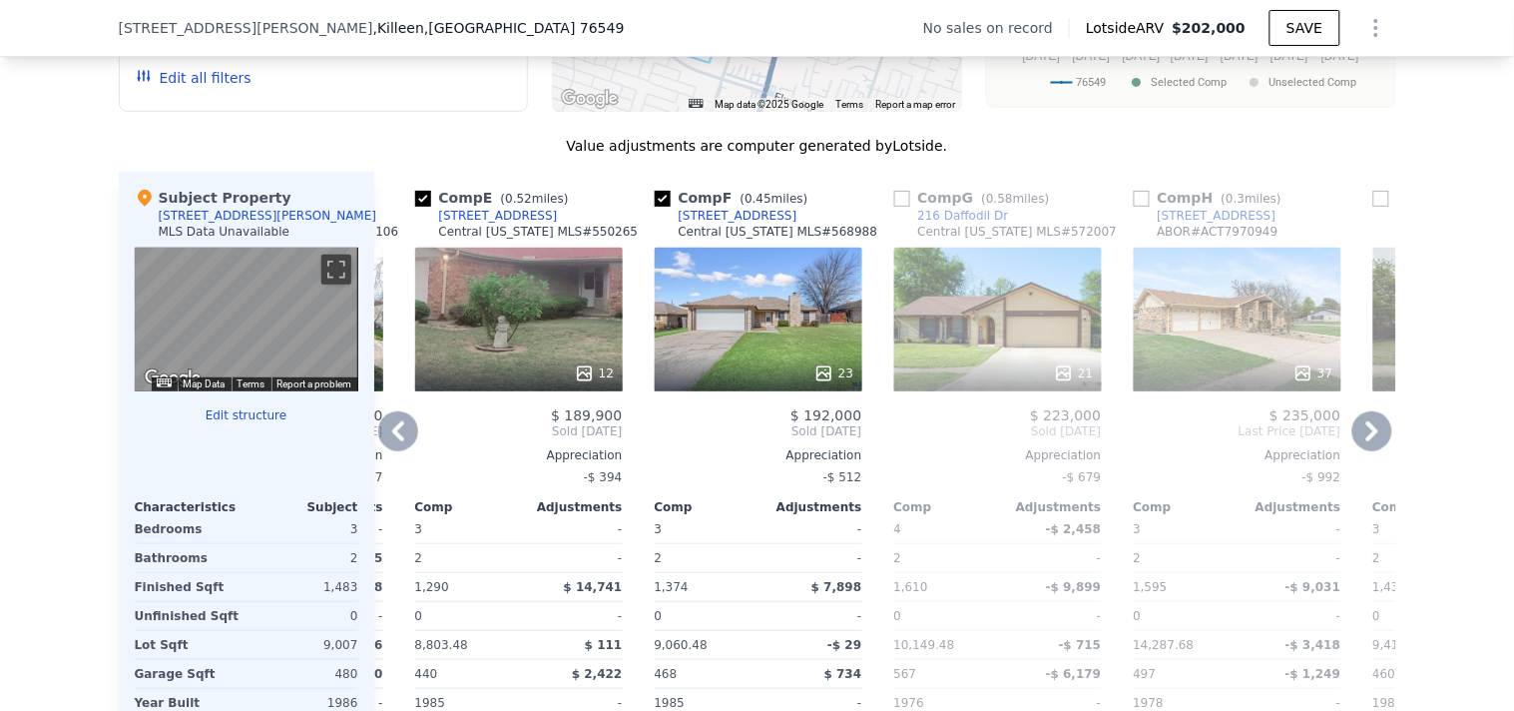
click at [393, 451] on icon at bounding box center [398, 431] width 40 height 40
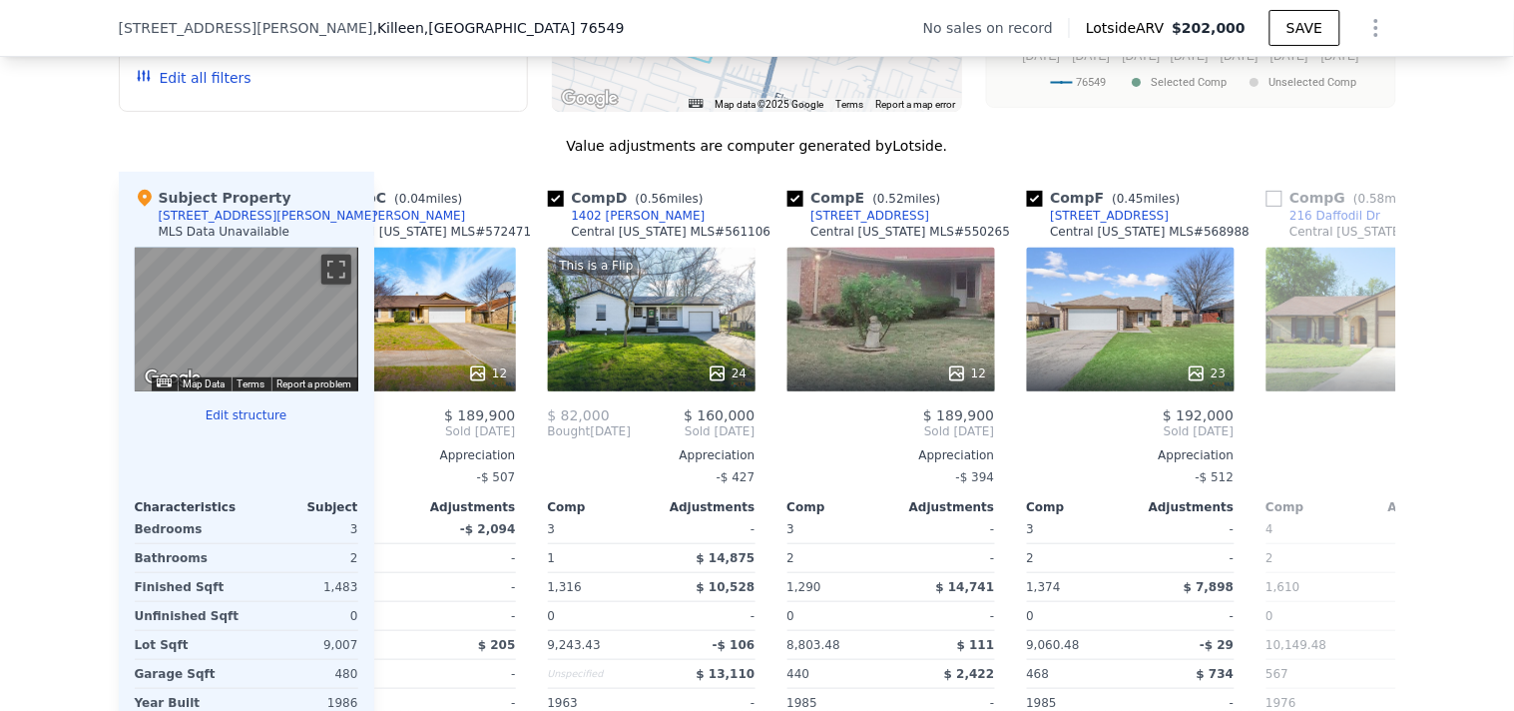
scroll to position [0, 462]
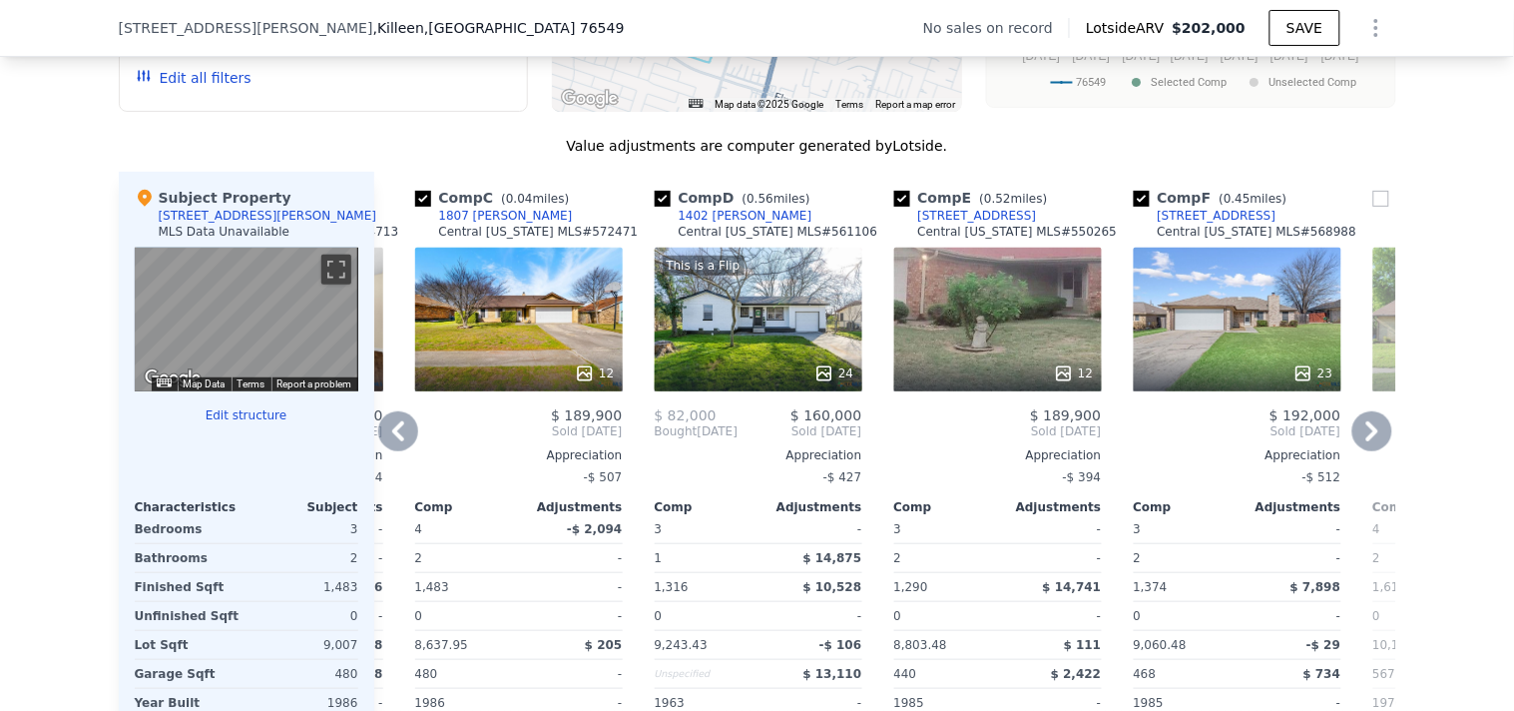
click at [393, 451] on icon at bounding box center [398, 431] width 40 height 40
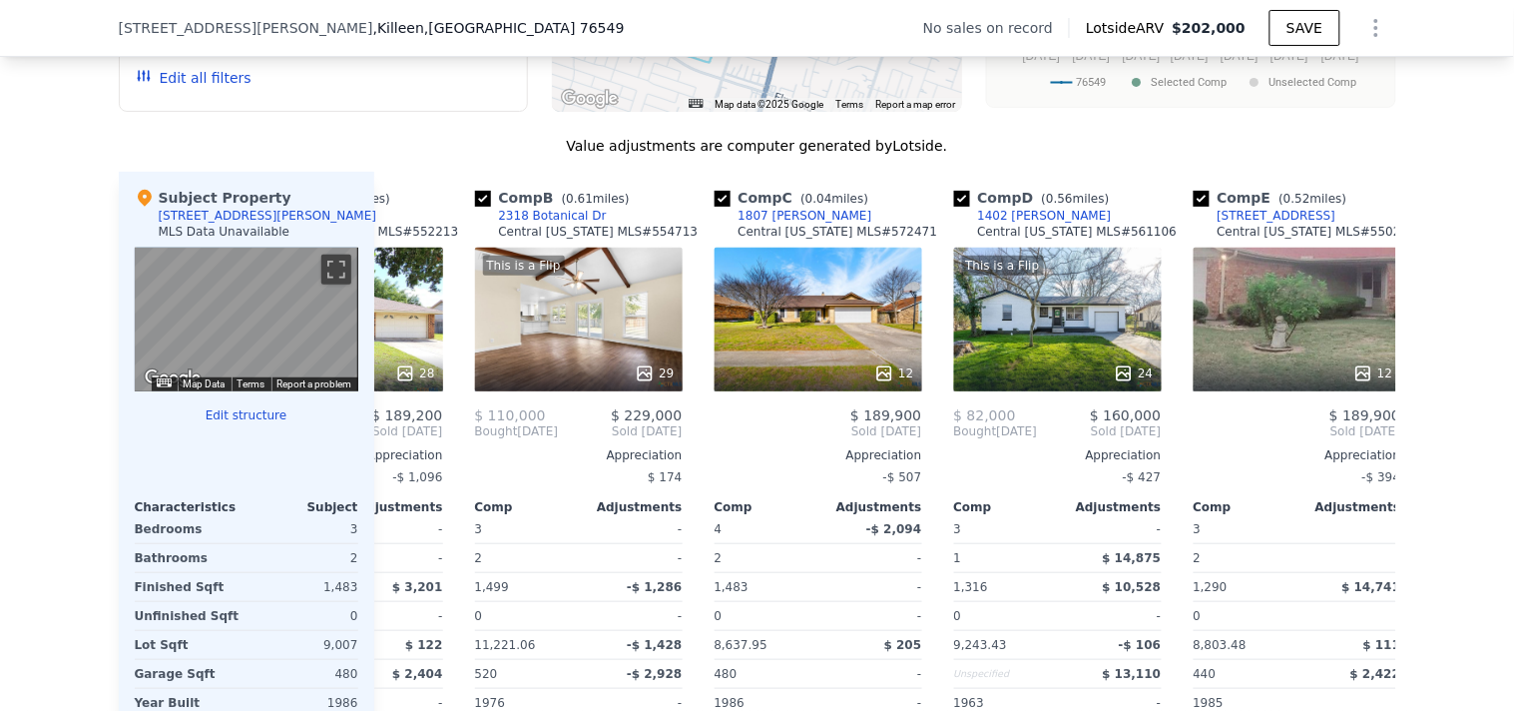
scroll to position [0, 0]
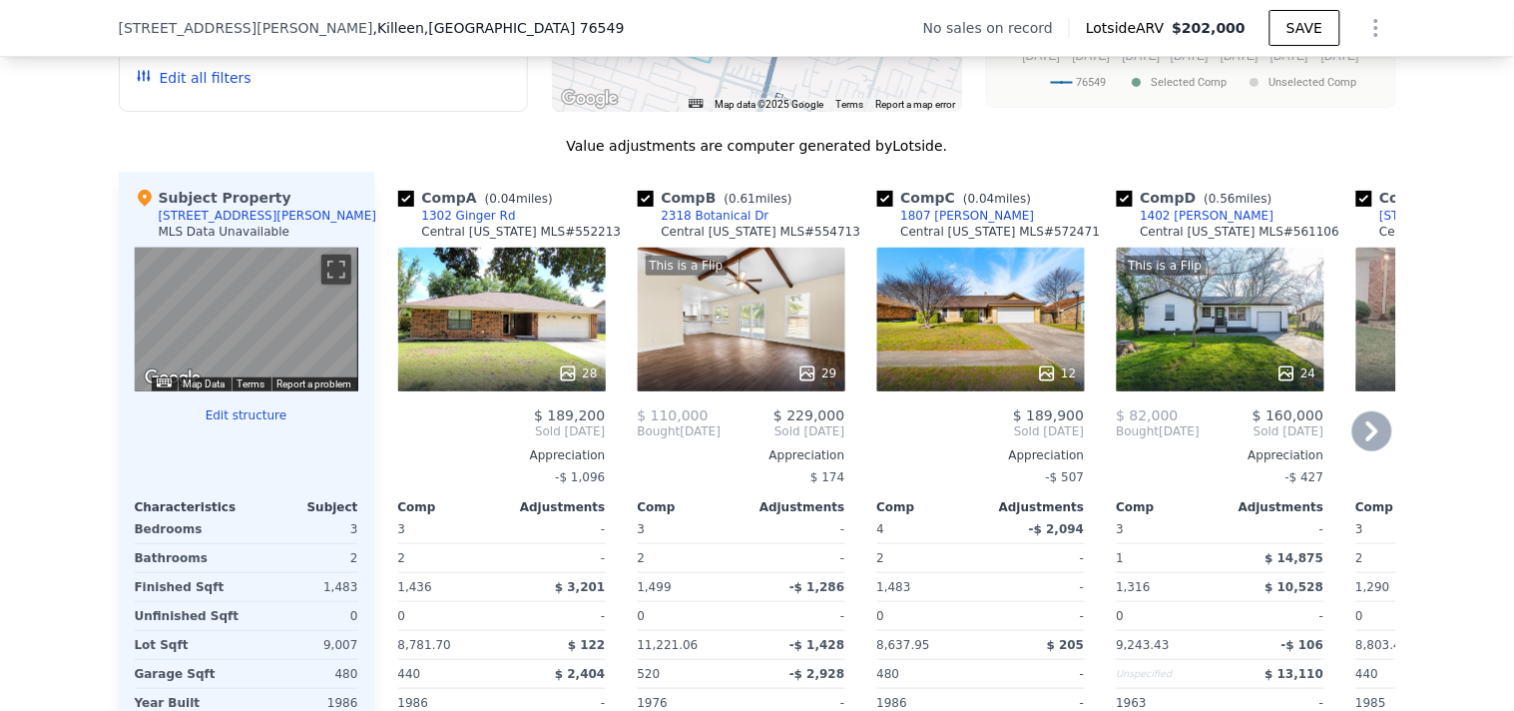
click at [972, 382] on div "12" at bounding box center [981, 320] width 208 height 144
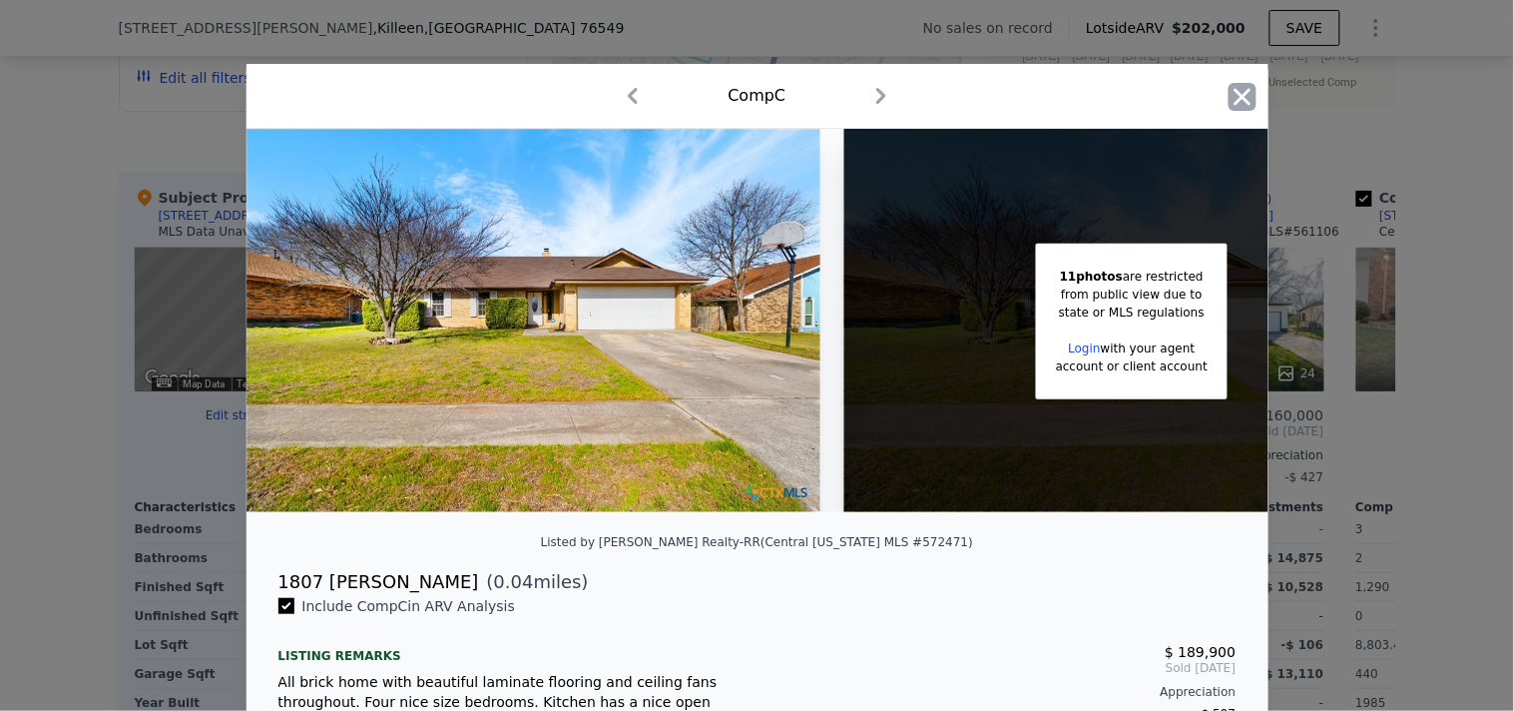
click at [1240, 96] on icon "button" at bounding box center [1243, 97] width 28 height 28
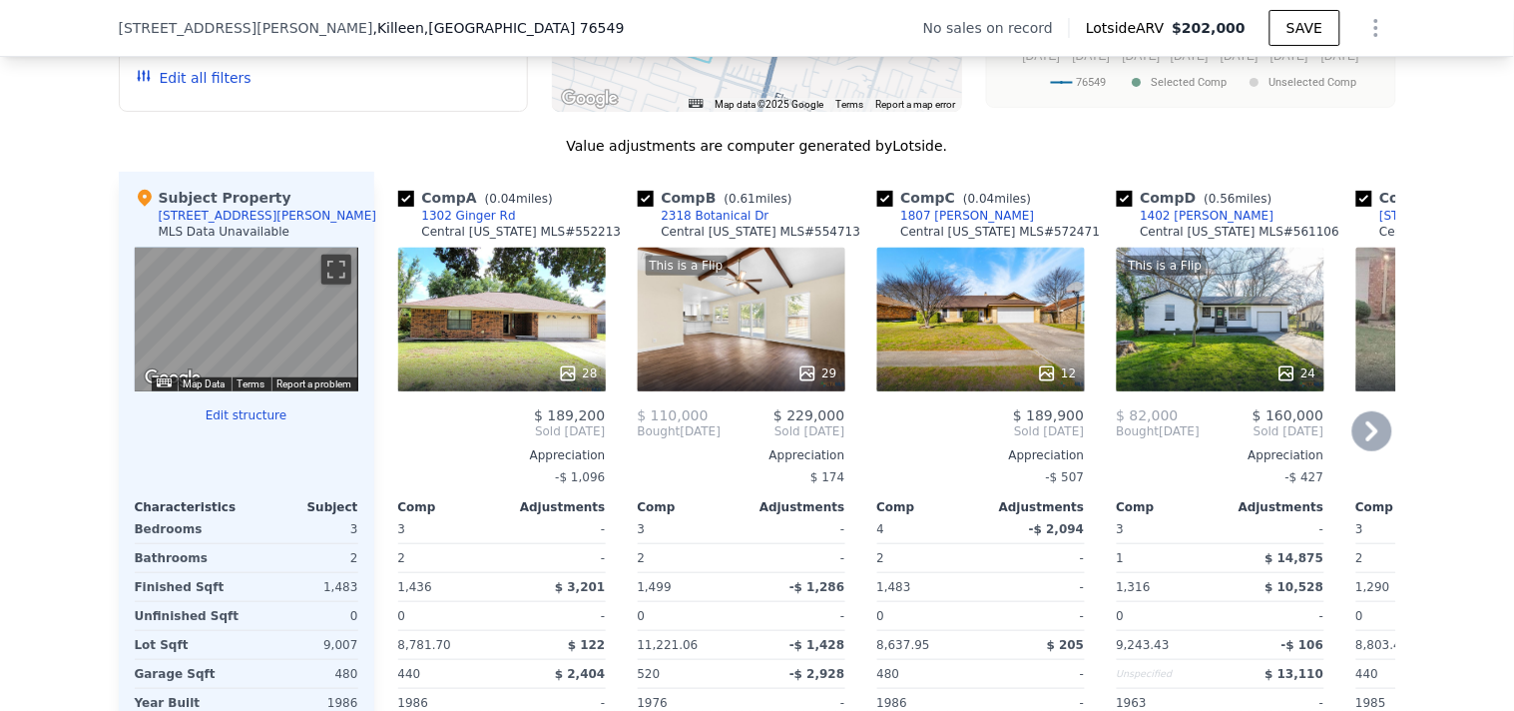
click at [467, 224] on div "1302 Ginger Rd" at bounding box center [469, 216] width 94 height 16
click at [941, 224] on div "1807 [PERSON_NAME]" at bounding box center [968, 216] width 134 height 16
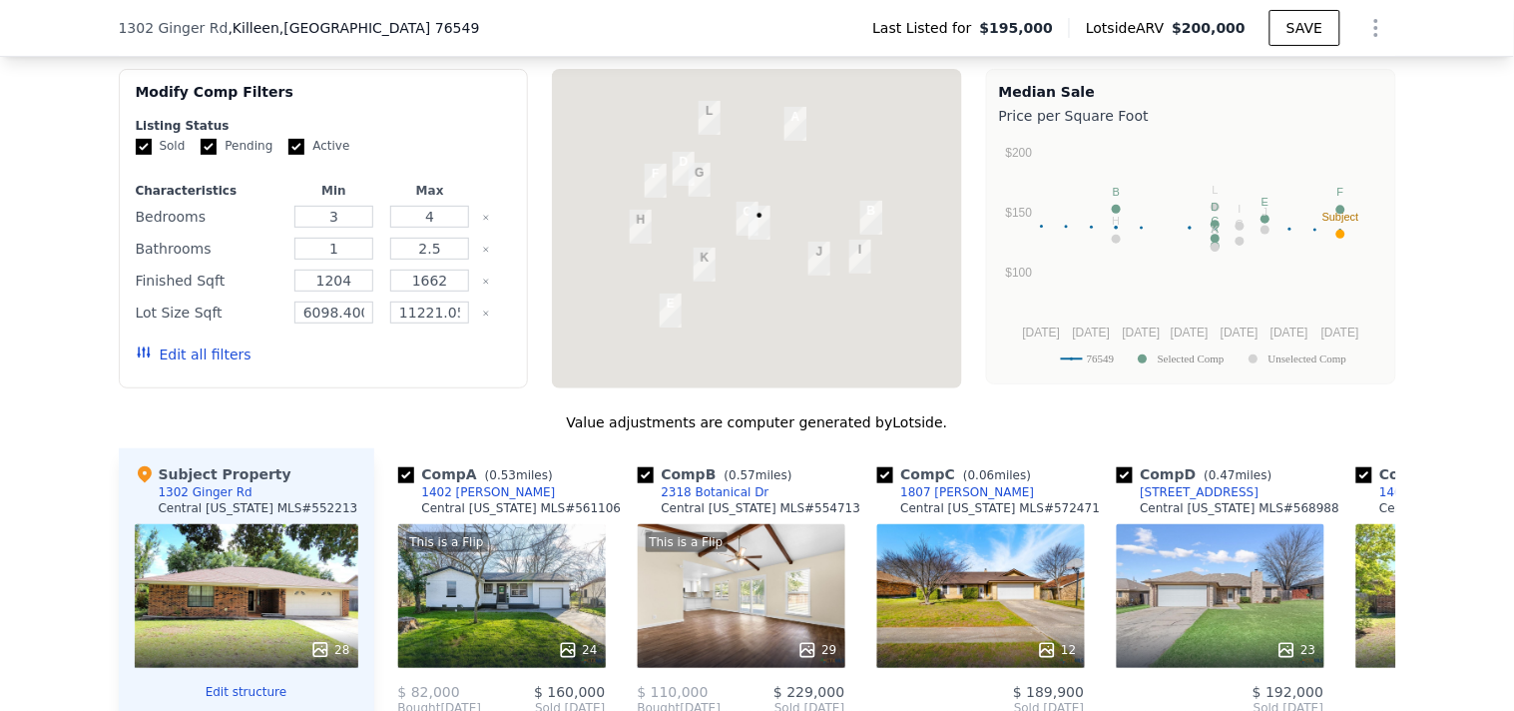
scroll to position [2214, 0]
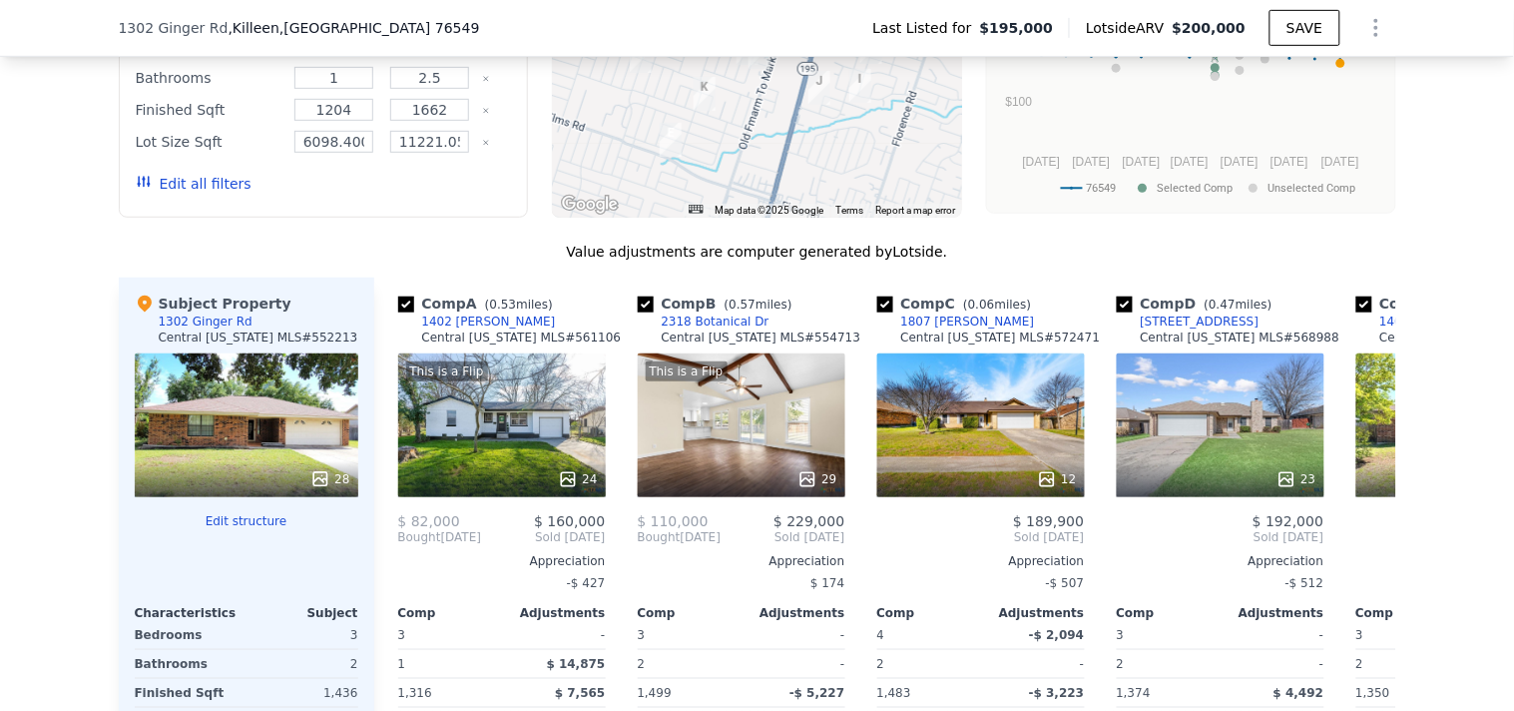
click at [274, 471] on div "28" at bounding box center [247, 425] width 224 height 144
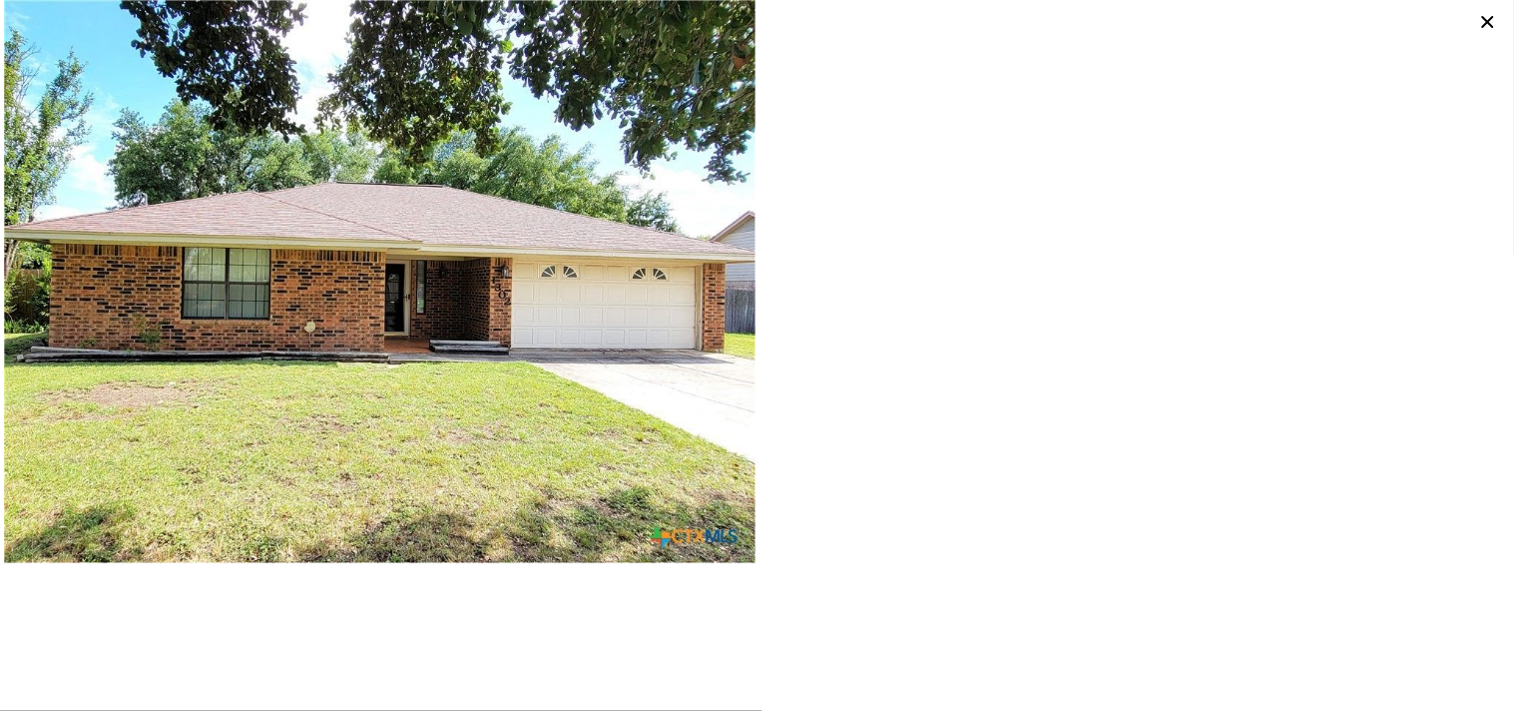
click at [487, 336] on img at bounding box center [380, 281] width 752 height 563
click at [1491, 30] on icon at bounding box center [1488, 22] width 28 height 28
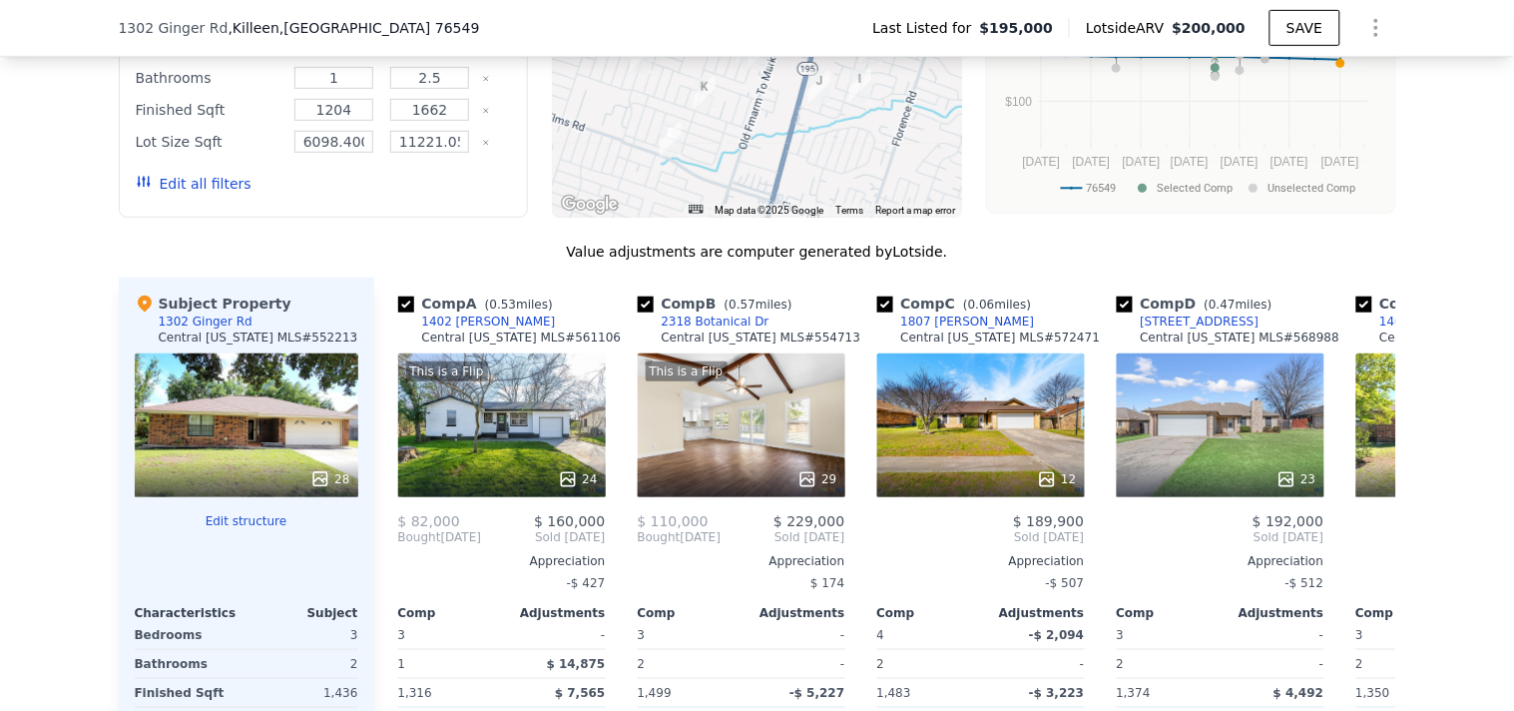
click at [322, 489] on icon at bounding box center [320, 479] width 20 height 20
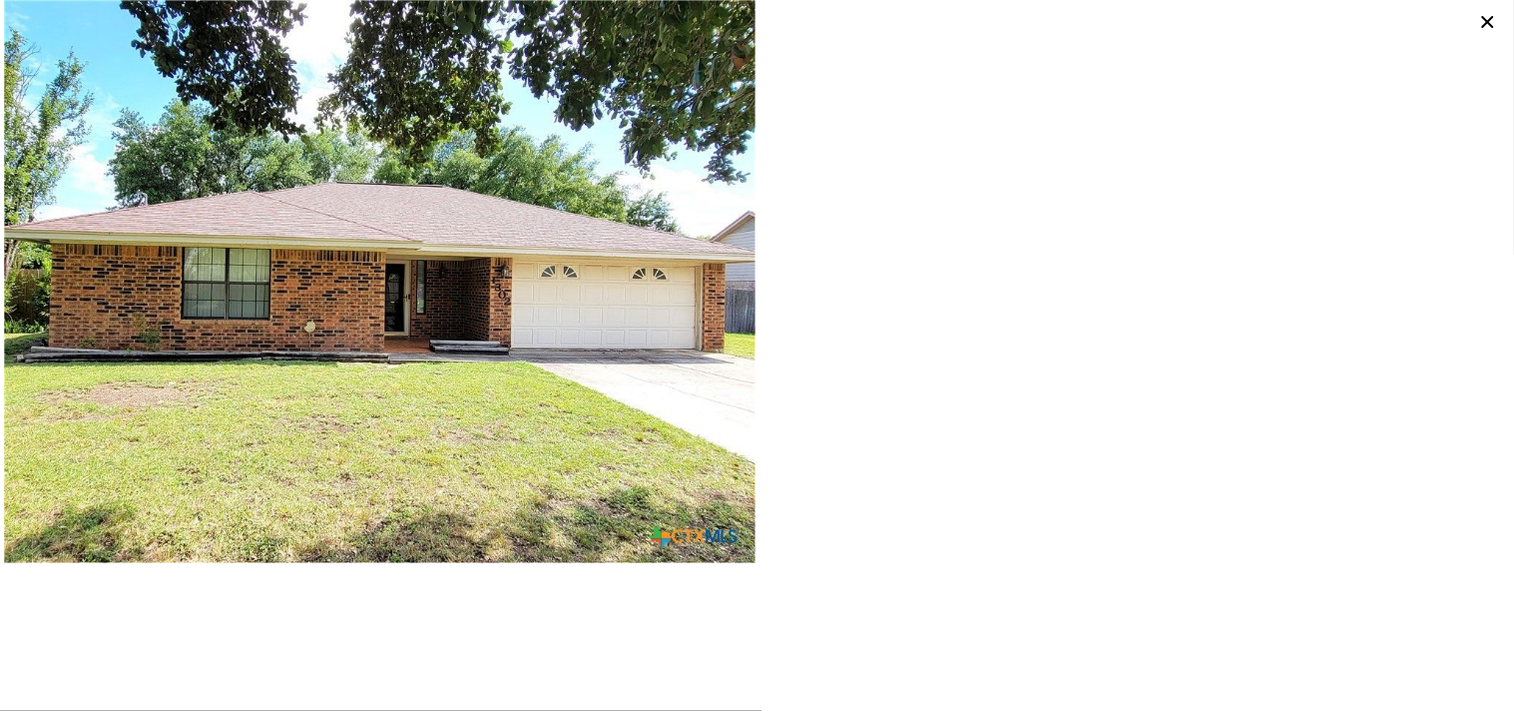
click at [1494, 21] on icon at bounding box center [1488, 22] width 28 height 28
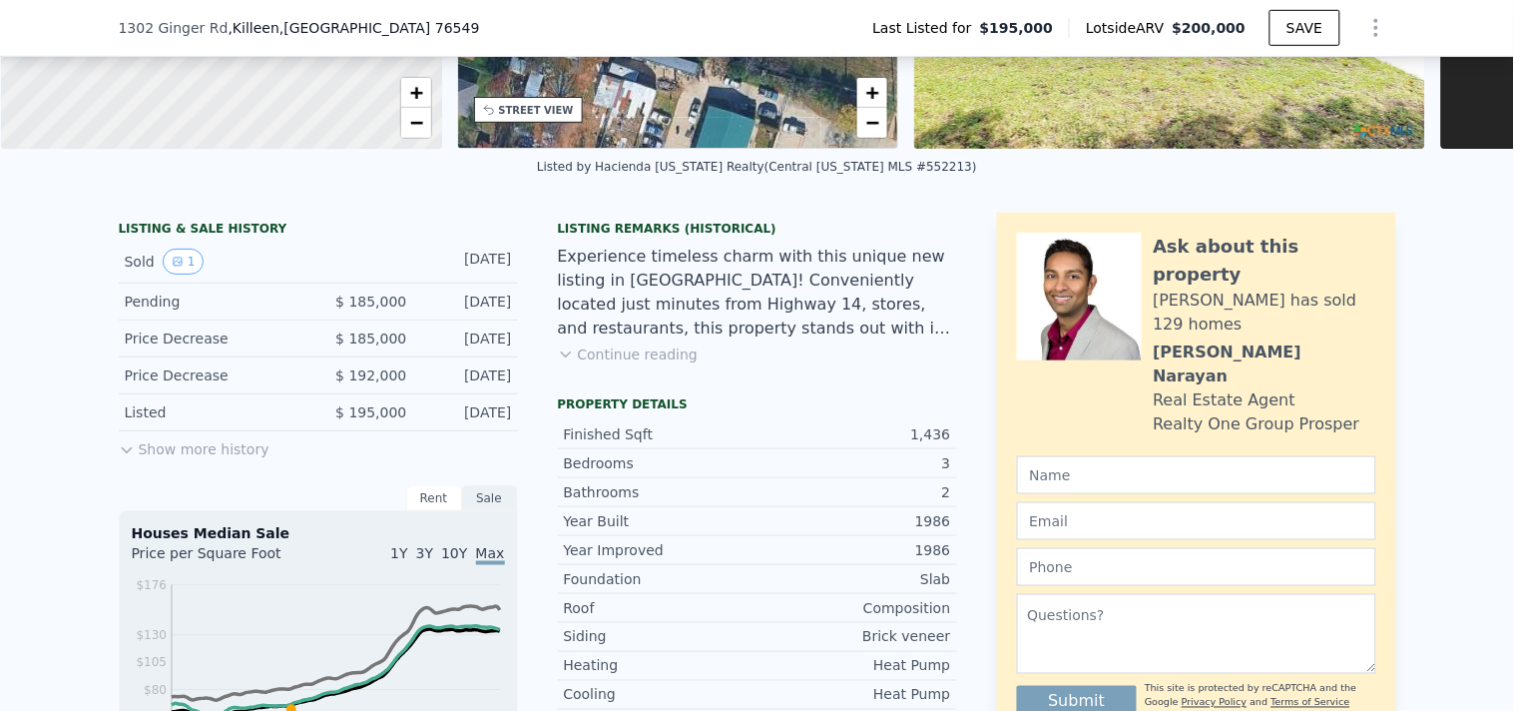
scroll to position [0, 0]
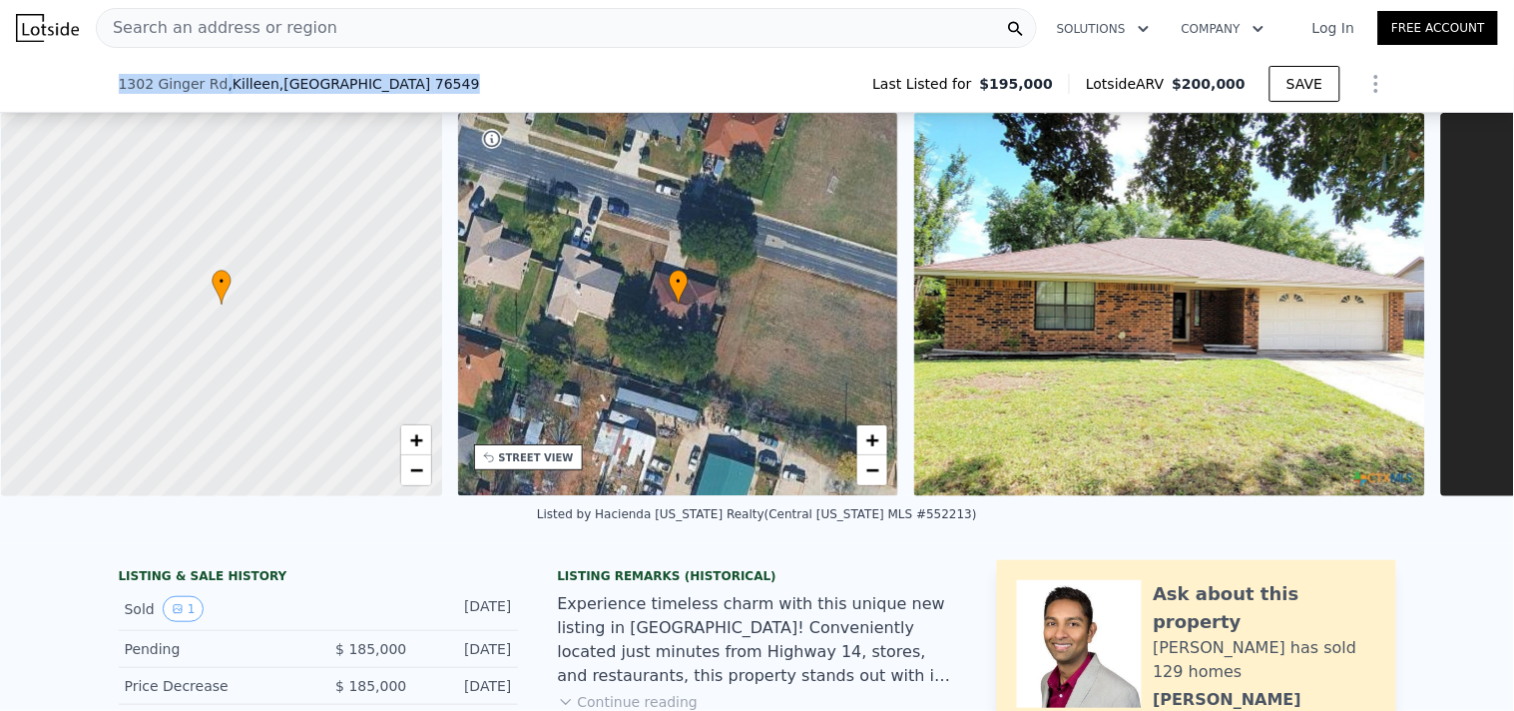
drag, startPoint x: 339, startPoint y: 86, endPoint x: 102, endPoint y: 92, distance: 237.6
click at [102, 92] on div "1302 Ginger Rd , Killeen , TX 76549 Last Listed for $195,000 Lotside ARV $200,0…" at bounding box center [757, 84] width 1514 height 57
copy div "1302 Ginger Rd , Killeen , TX 76549"
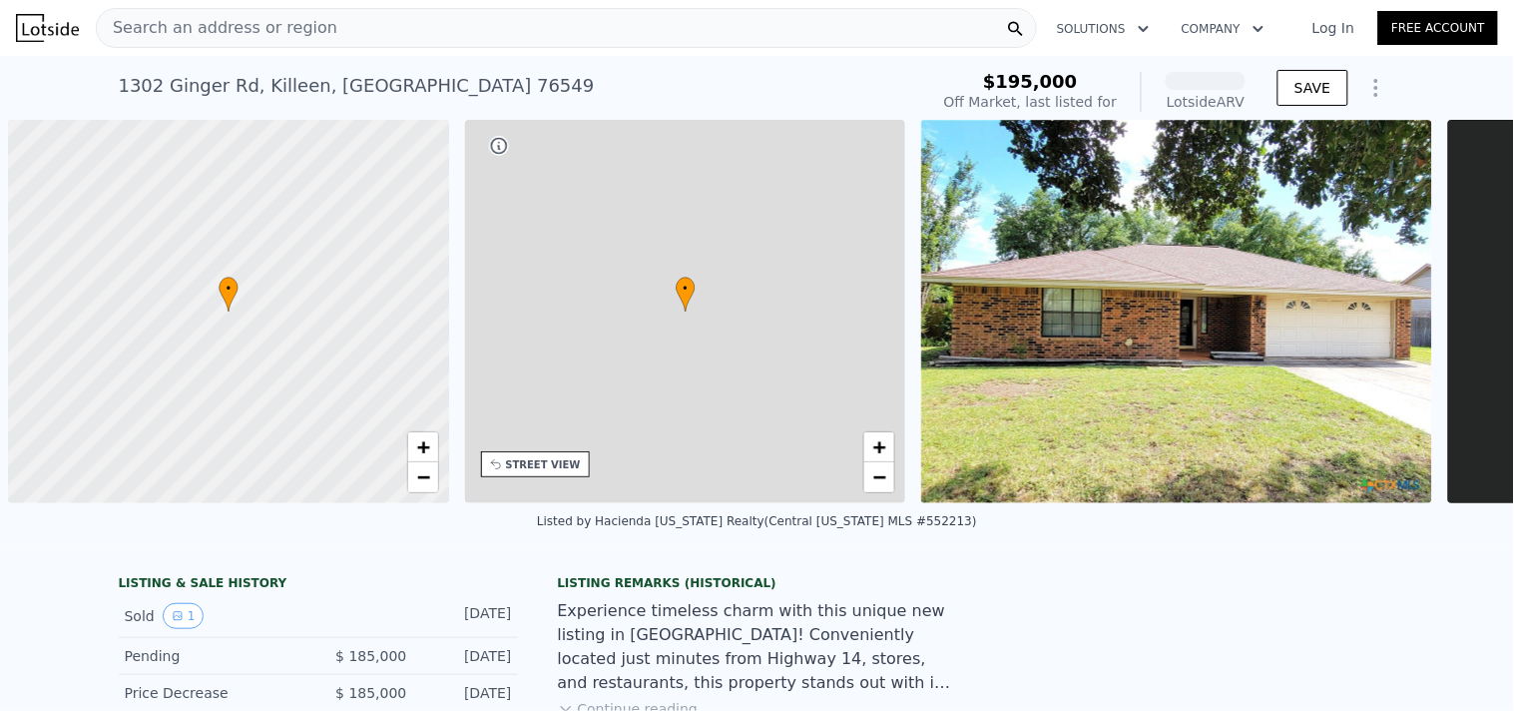
scroll to position [0, 7]
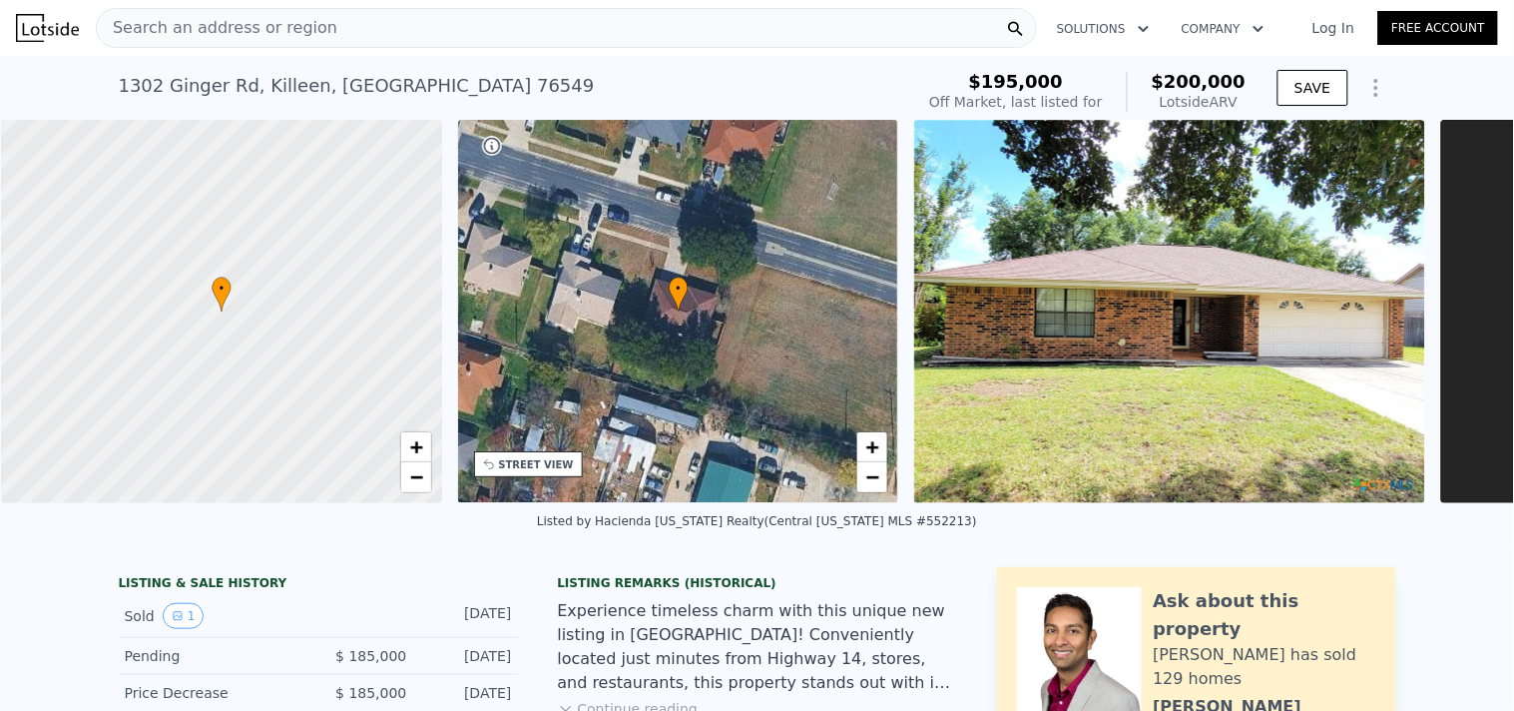
click at [250, 85] on div "1302 Ginger Rd , Killeen , TX 76549" at bounding box center [357, 86] width 476 height 28
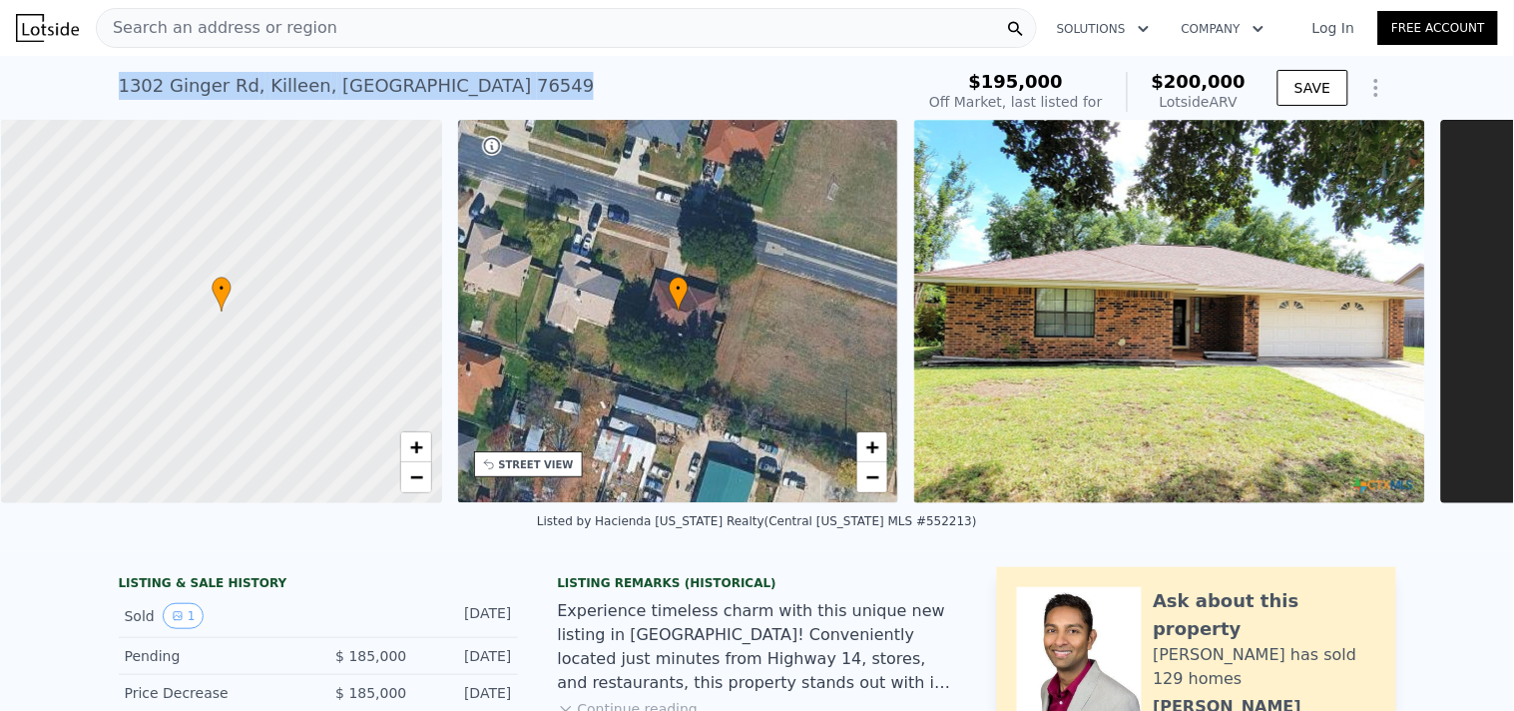
click at [250, 85] on div "1302 Ginger Rd , Killeen , TX 76549" at bounding box center [357, 86] width 476 height 28
copy div "1302 Ginger Rd , Killeen , TX 76549 No sales on record (~ARV $200k )"
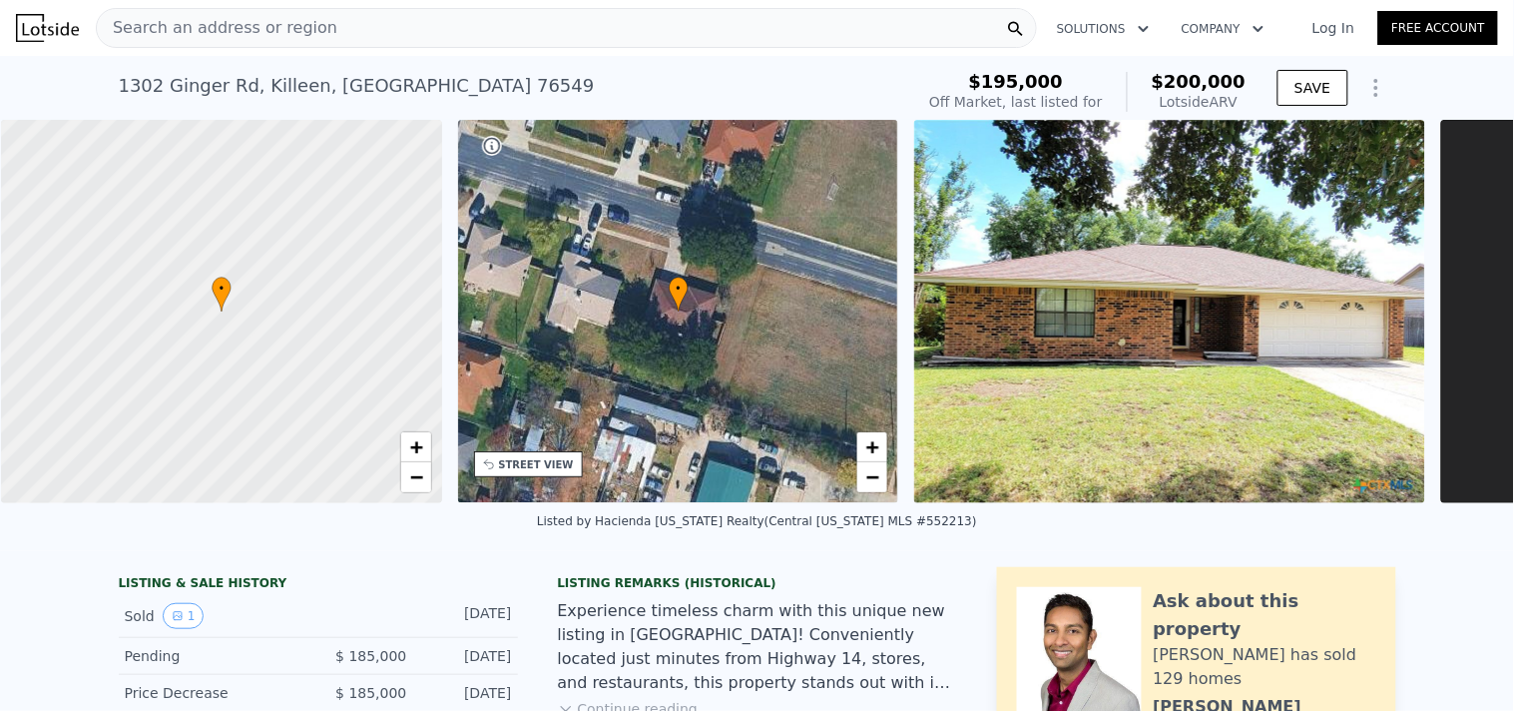
click at [487, 31] on div "Search an address or region" at bounding box center [566, 28] width 941 height 40
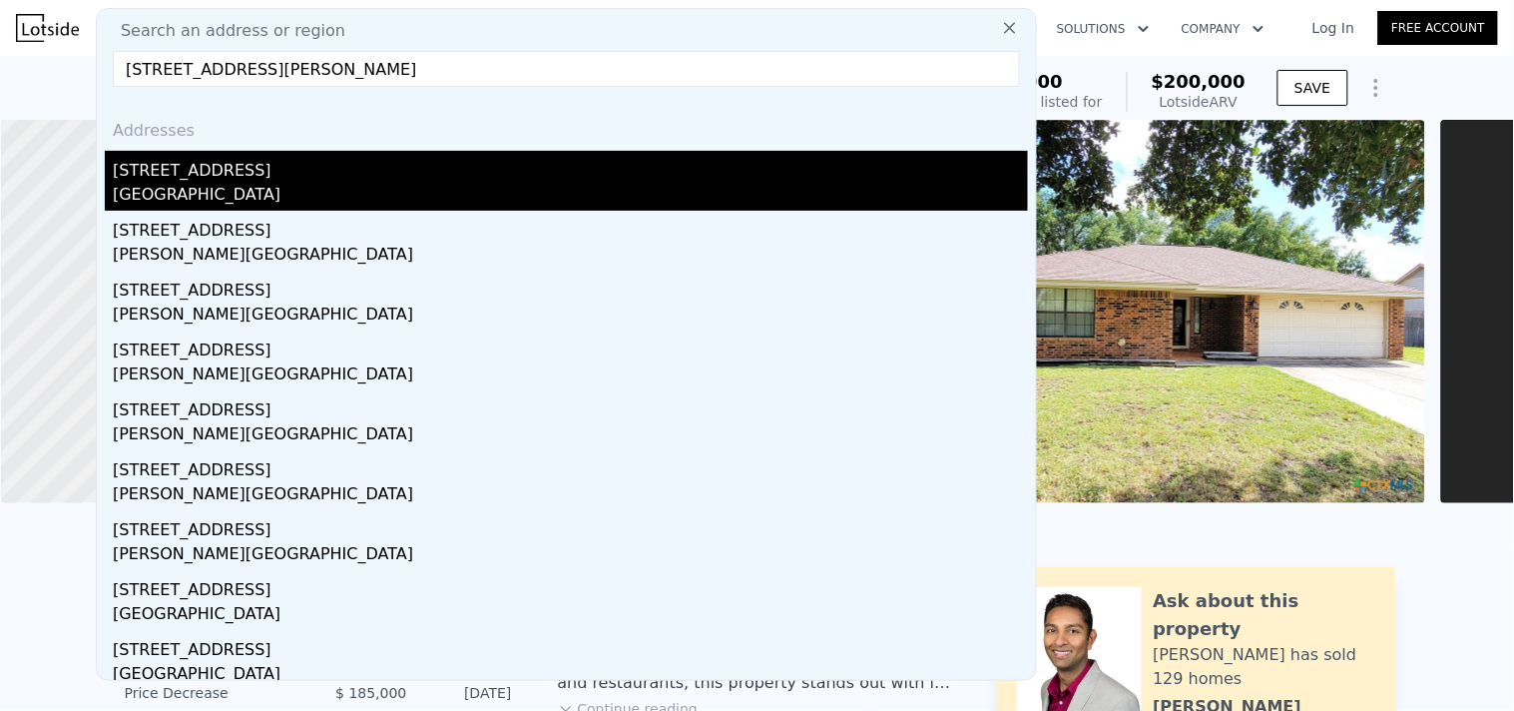
type input "1235 Old Black Horse Pike Blackwood, NJ 08012"
click at [195, 177] on div "1235 Old Black Horse Pike" at bounding box center [570, 167] width 915 height 32
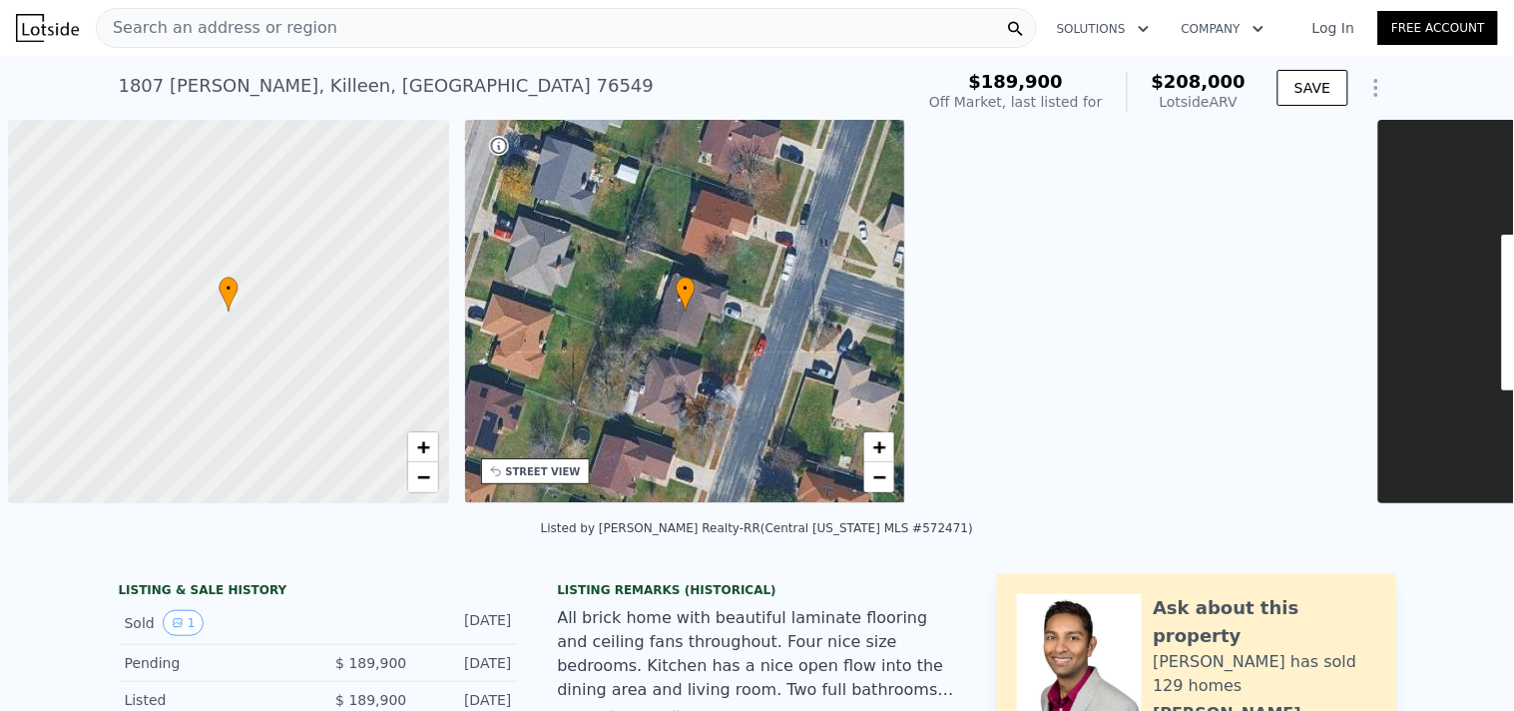
scroll to position [0, 7]
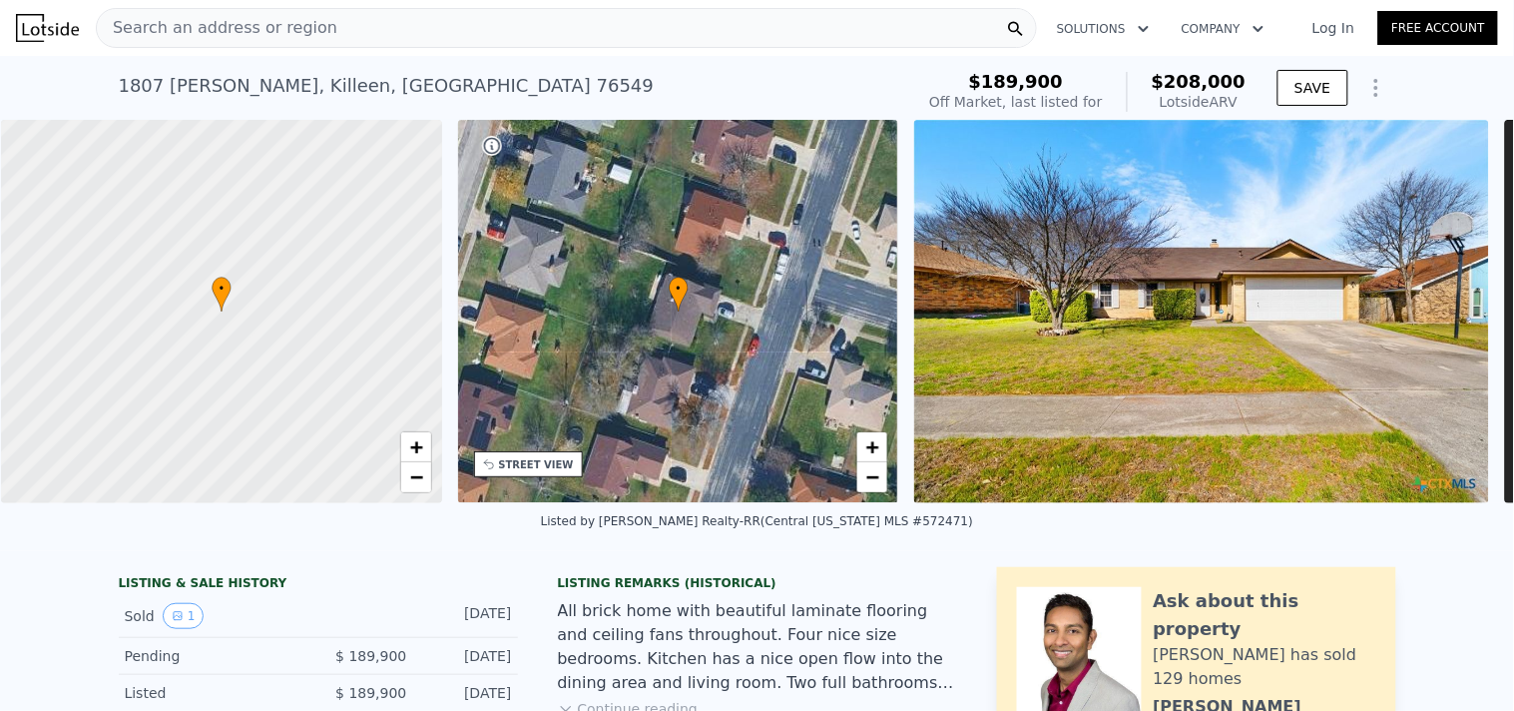
click at [285, 81] on div "[STREET_ADDRESS][PERSON_NAME]" at bounding box center [387, 86] width 536 height 28
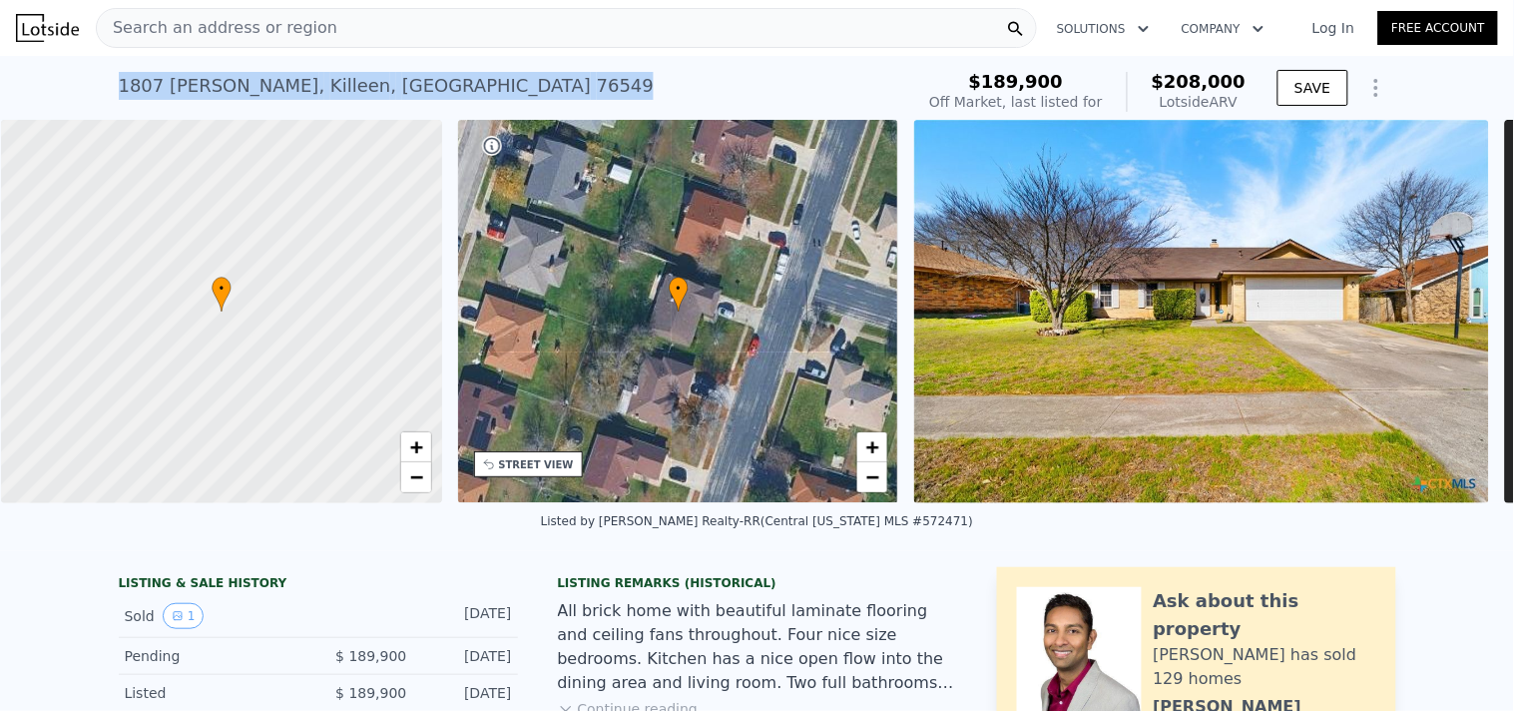
click at [285, 81] on div "[STREET_ADDRESS][PERSON_NAME]" at bounding box center [387, 86] width 536 height 28
copy div "[STREET_ADDRESS][PERSON_NAME] No sales on record (~ARV $208k )"
